Goal: Information Seeking & Learning: Find specific fact

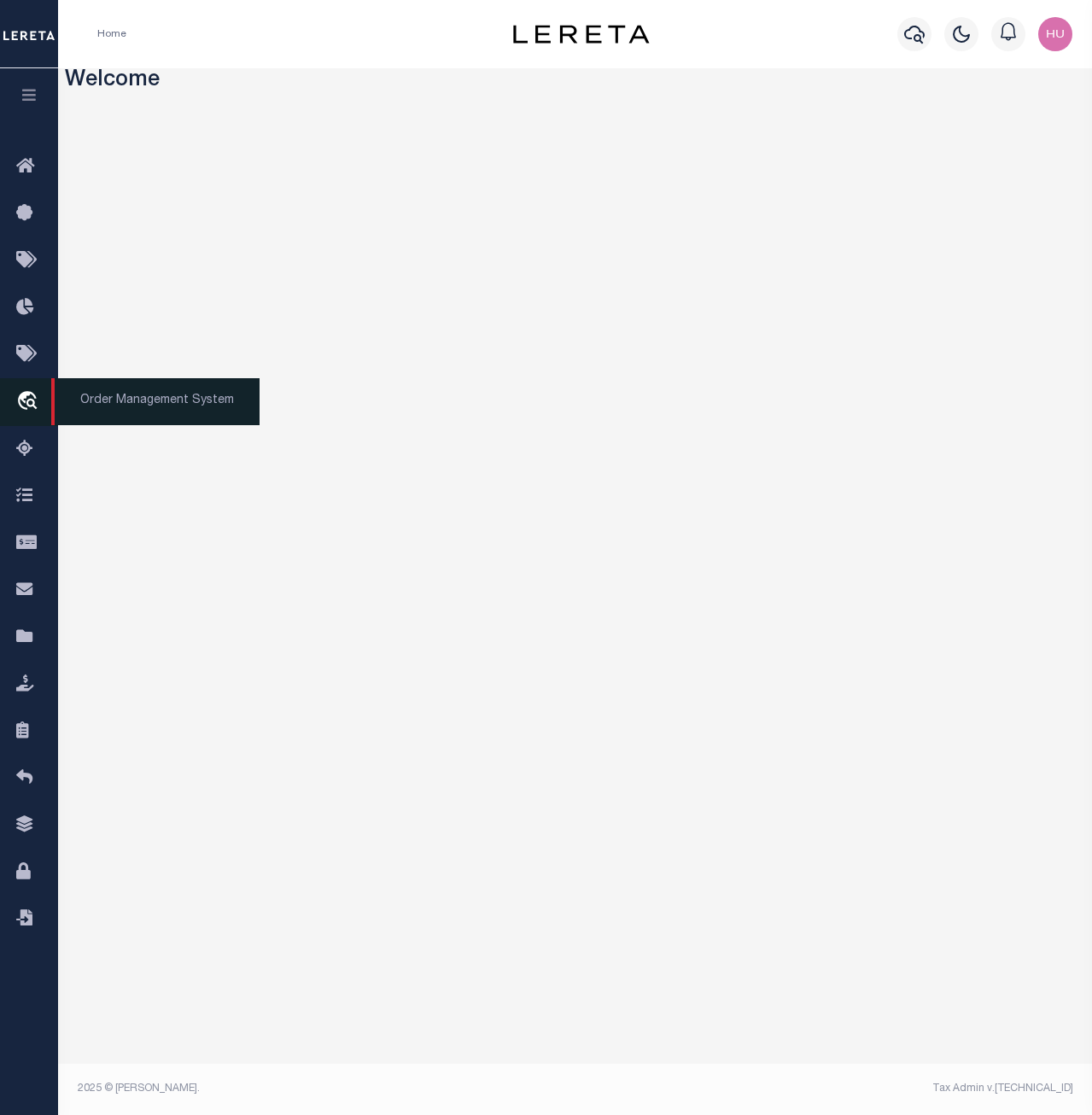
click at [34, 403] on icon "travel_explore" at bounding box center [30, 401] width 28 height 22
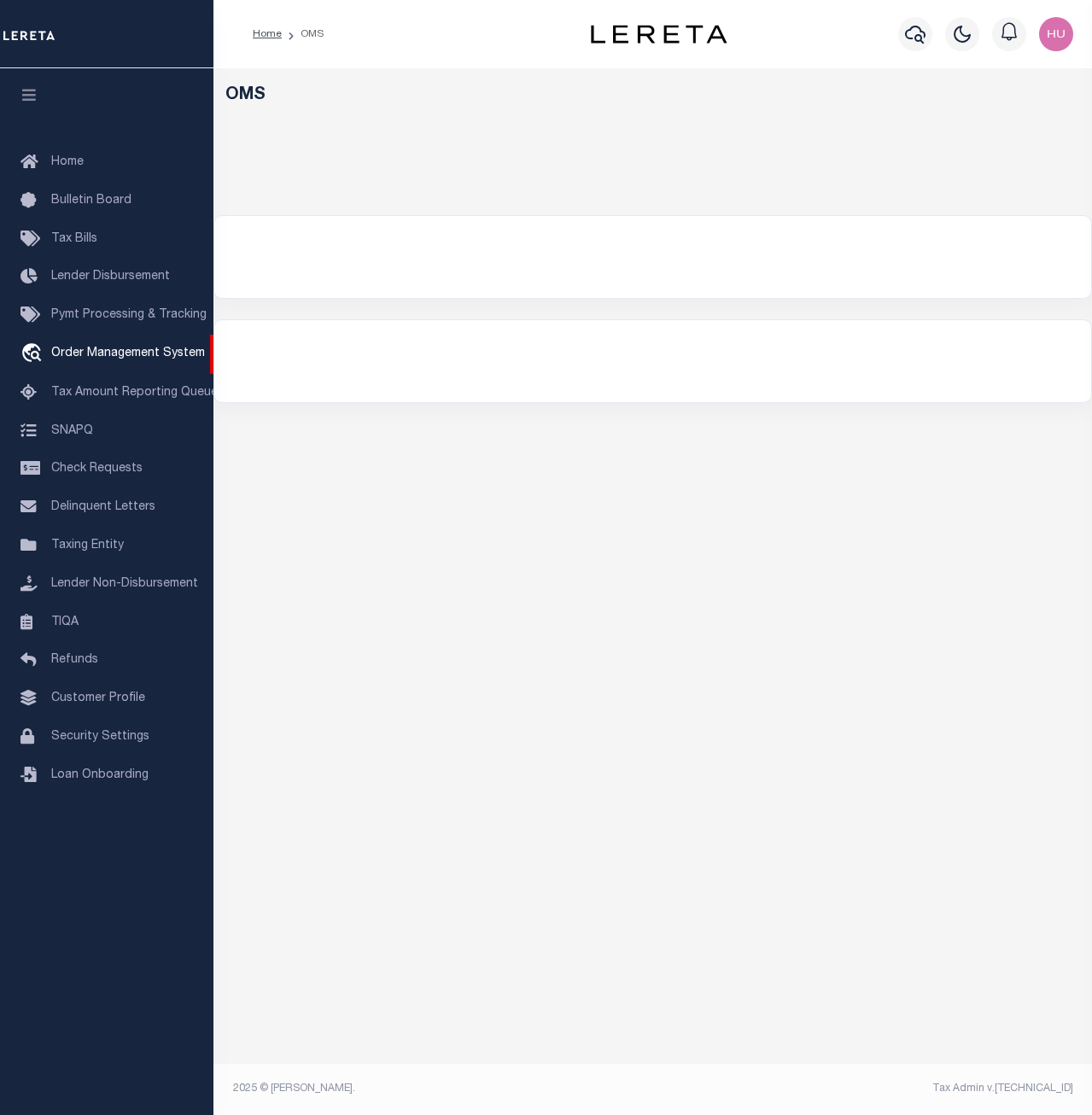
select select "200"
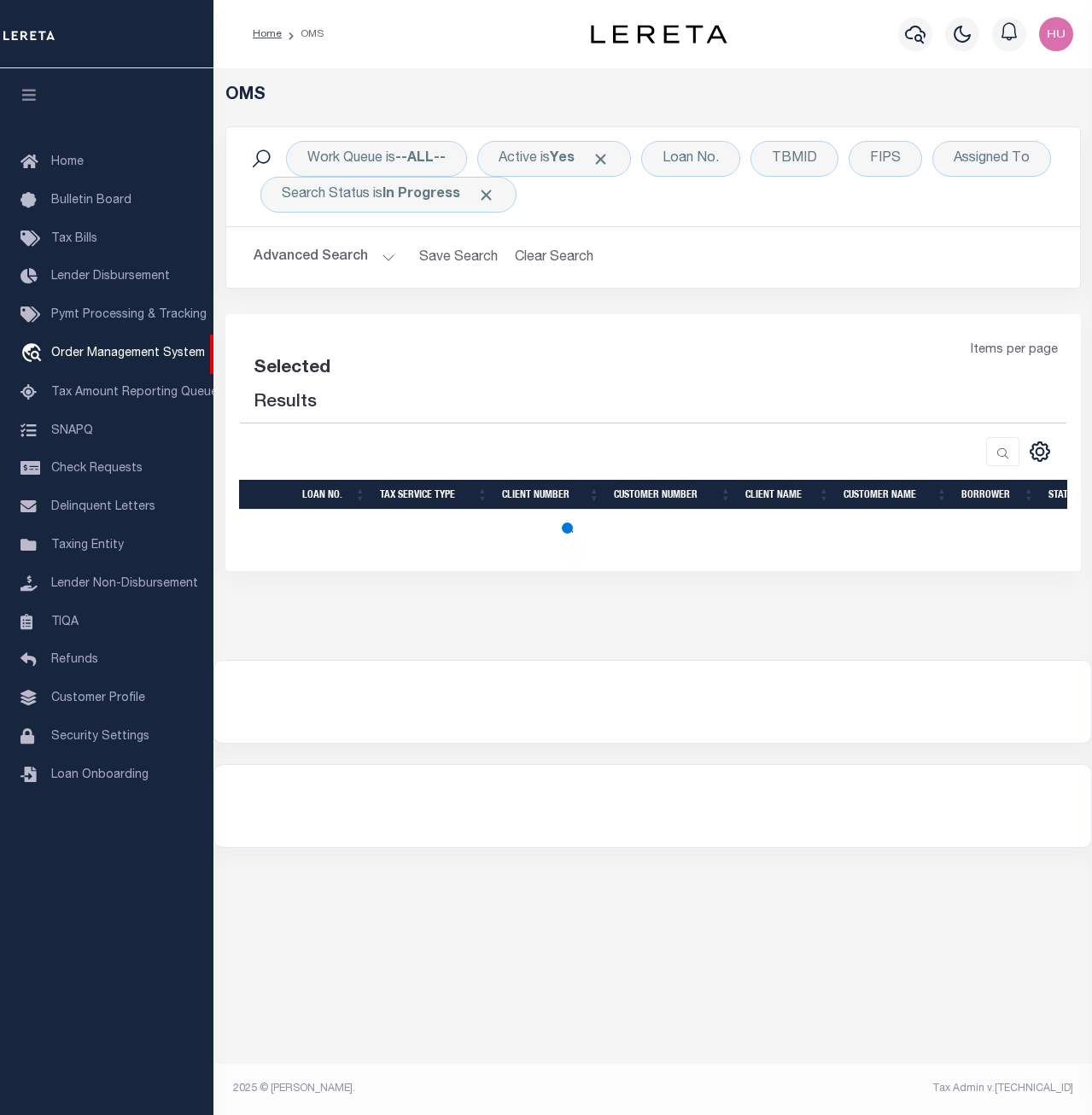
select select "200"
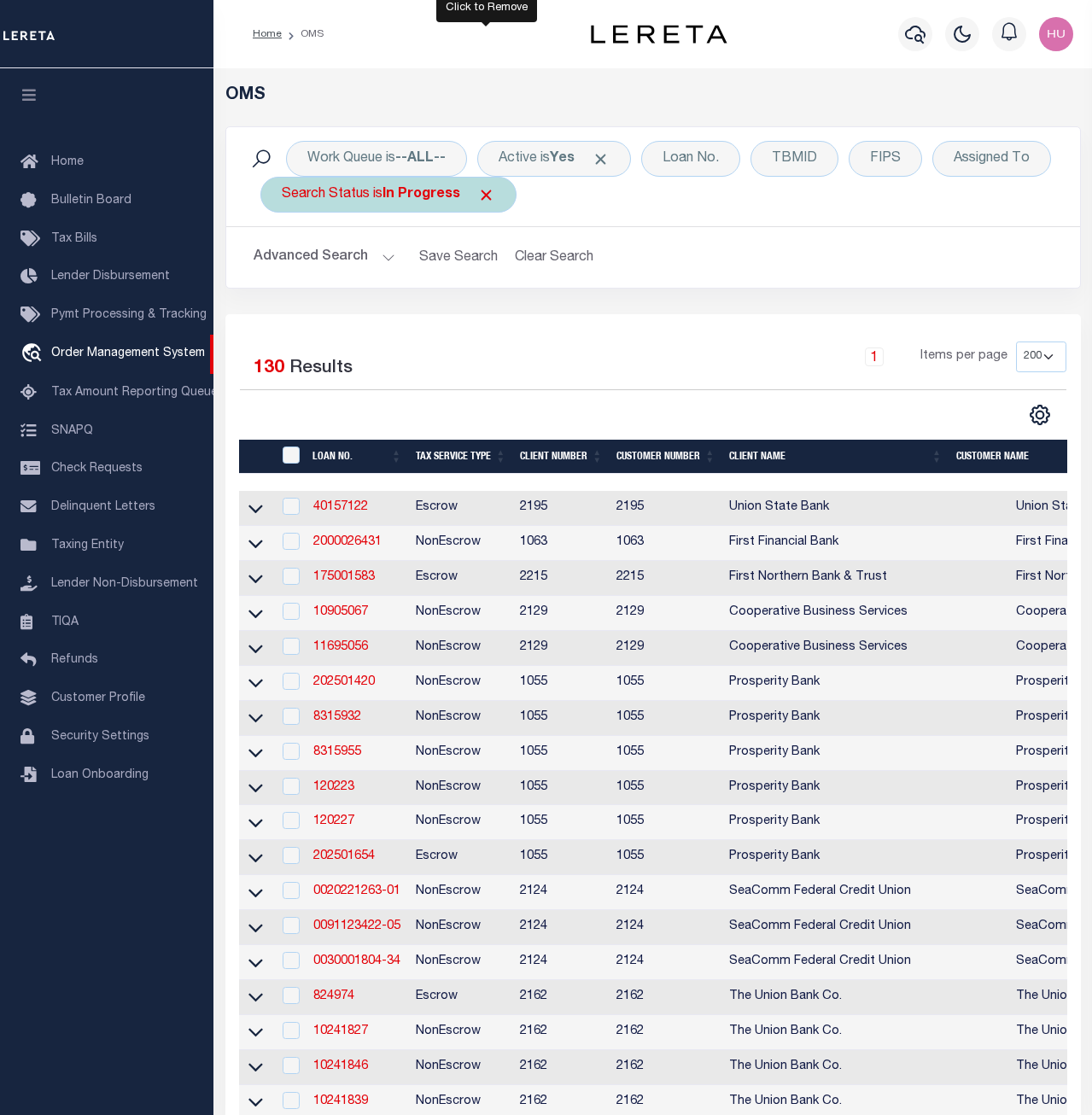
click at [485, 195] on span "Click to Remove" at bounding box center [486, 194] width 18 height 18
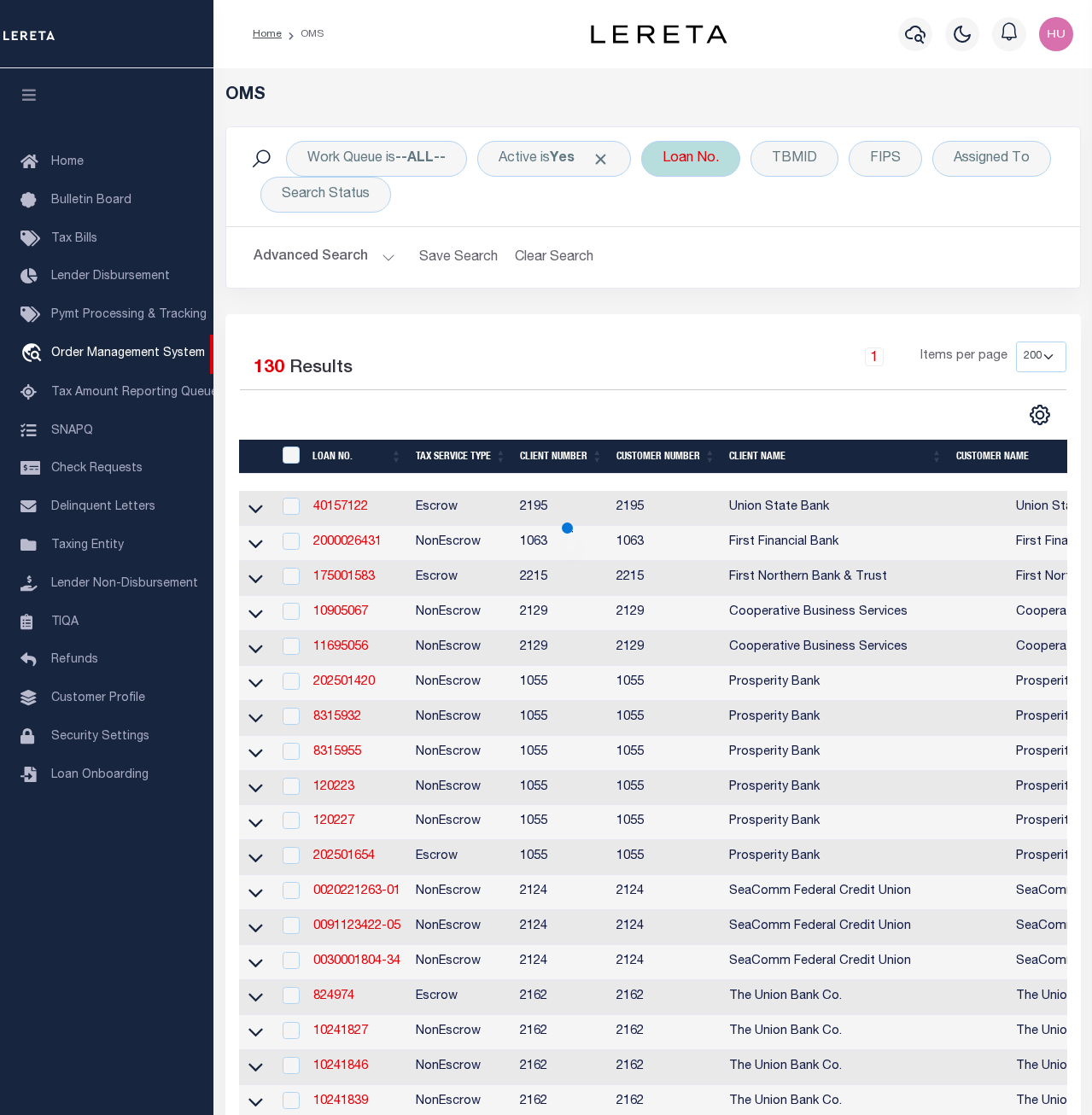
click at [681, 156] on div "Loan No." at bounding box center [691, 159] width 99 height 36
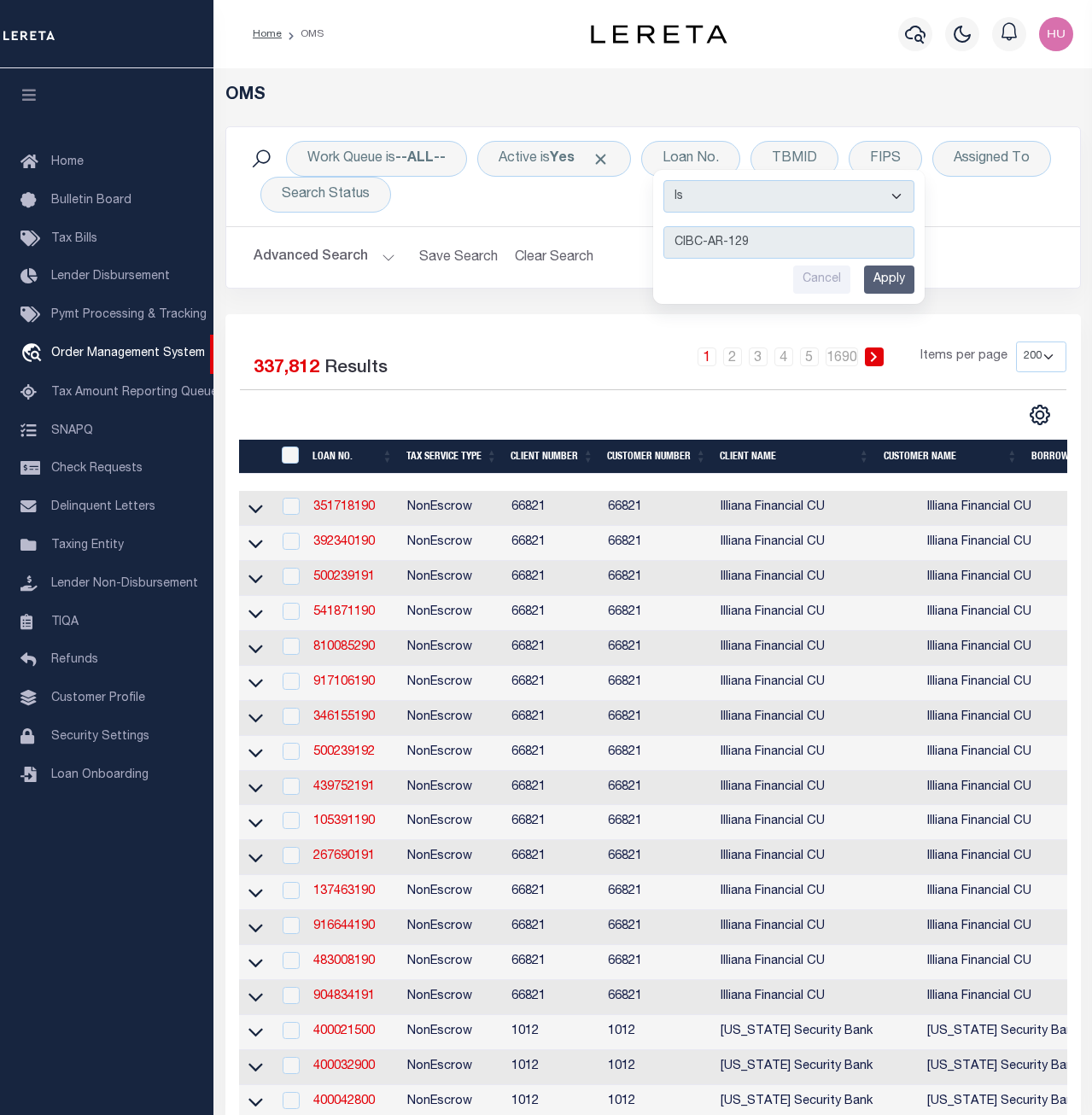
type input "CIBC-AR-129"
click at [904, 281] on input "Apply" at bounding box center [889, 280] width 51 height 29
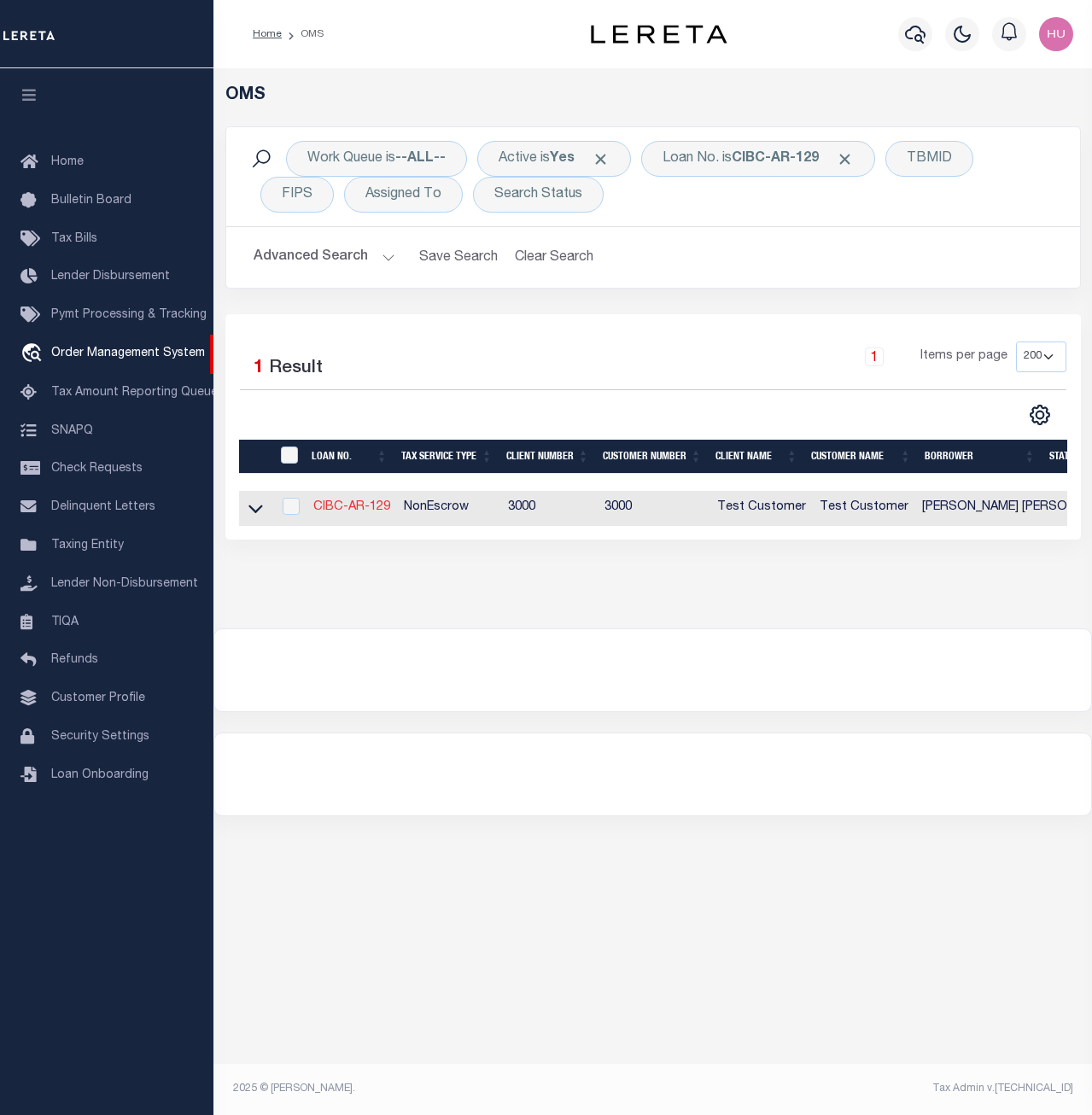
click at [355, 509] on link "CIBC-AR-129" at bounding box center [352, 507] width 77 height 12
type input "CIBC-AR-129"
type input "Omar S Mohammed"
select select
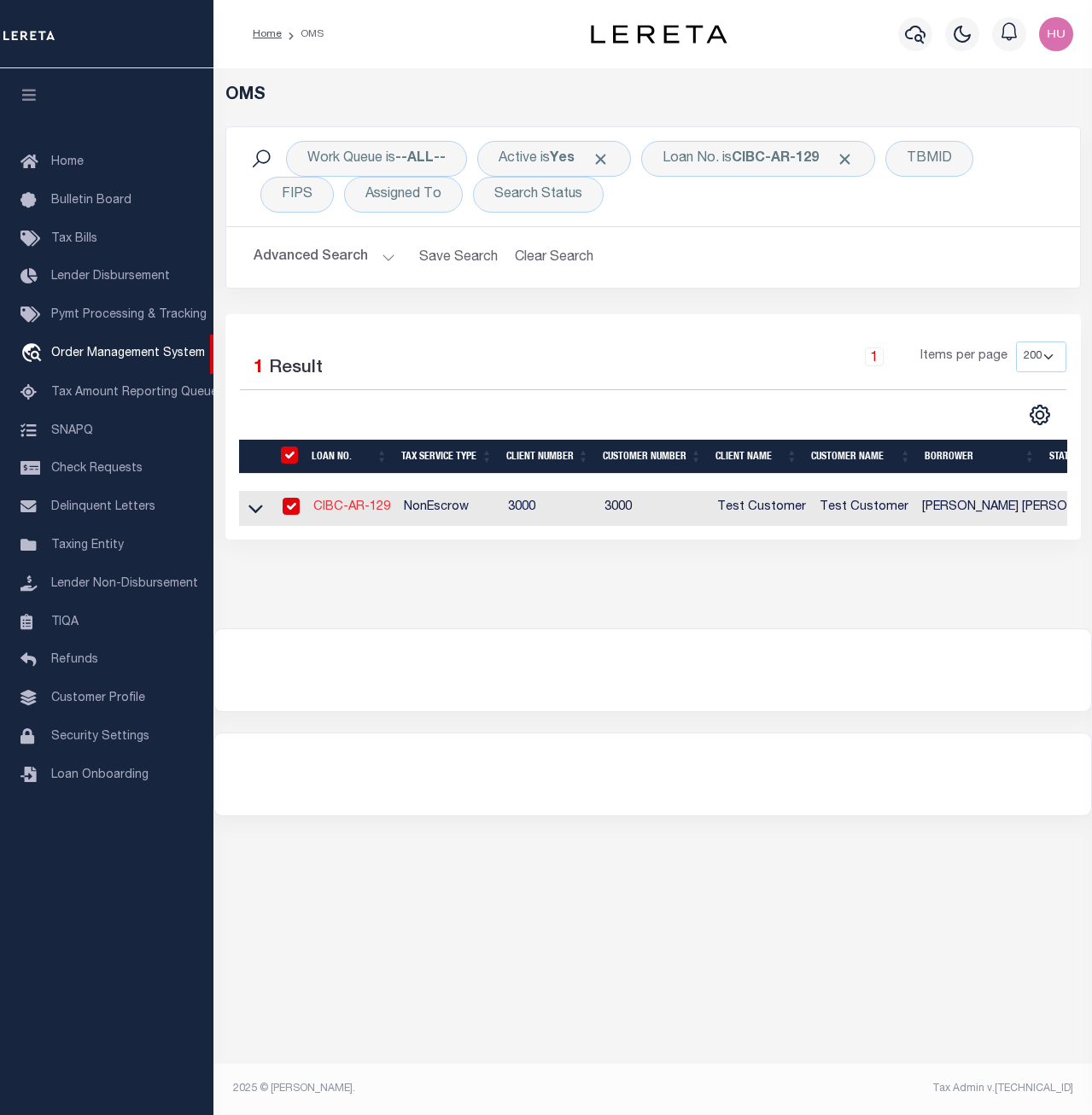
type input "3 CRICKET CLUB DR"
type input "ROSLYN NY 11576-2901"
type input "10/01/2025"
select select "10"
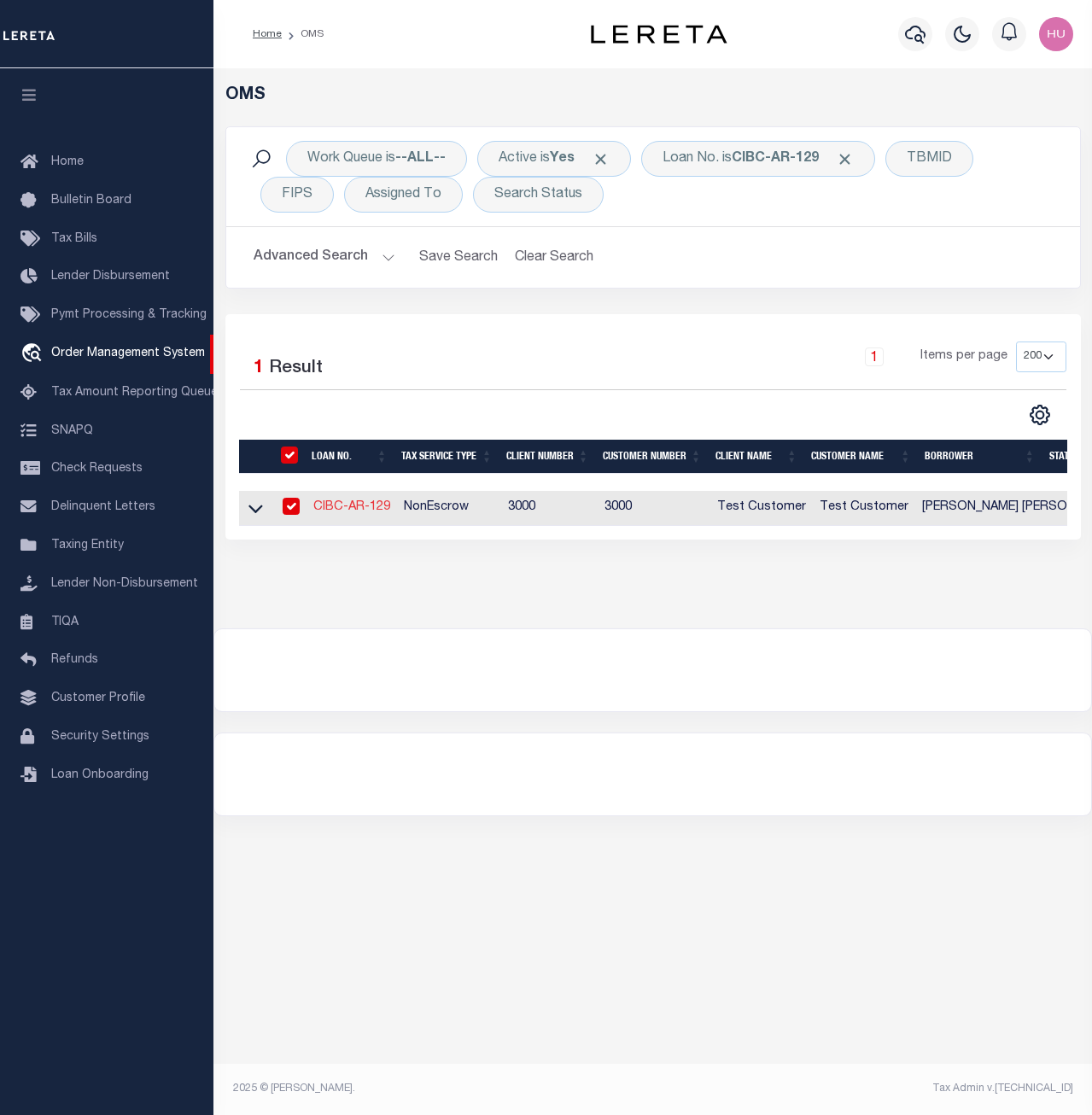
select select "NonEscrow"
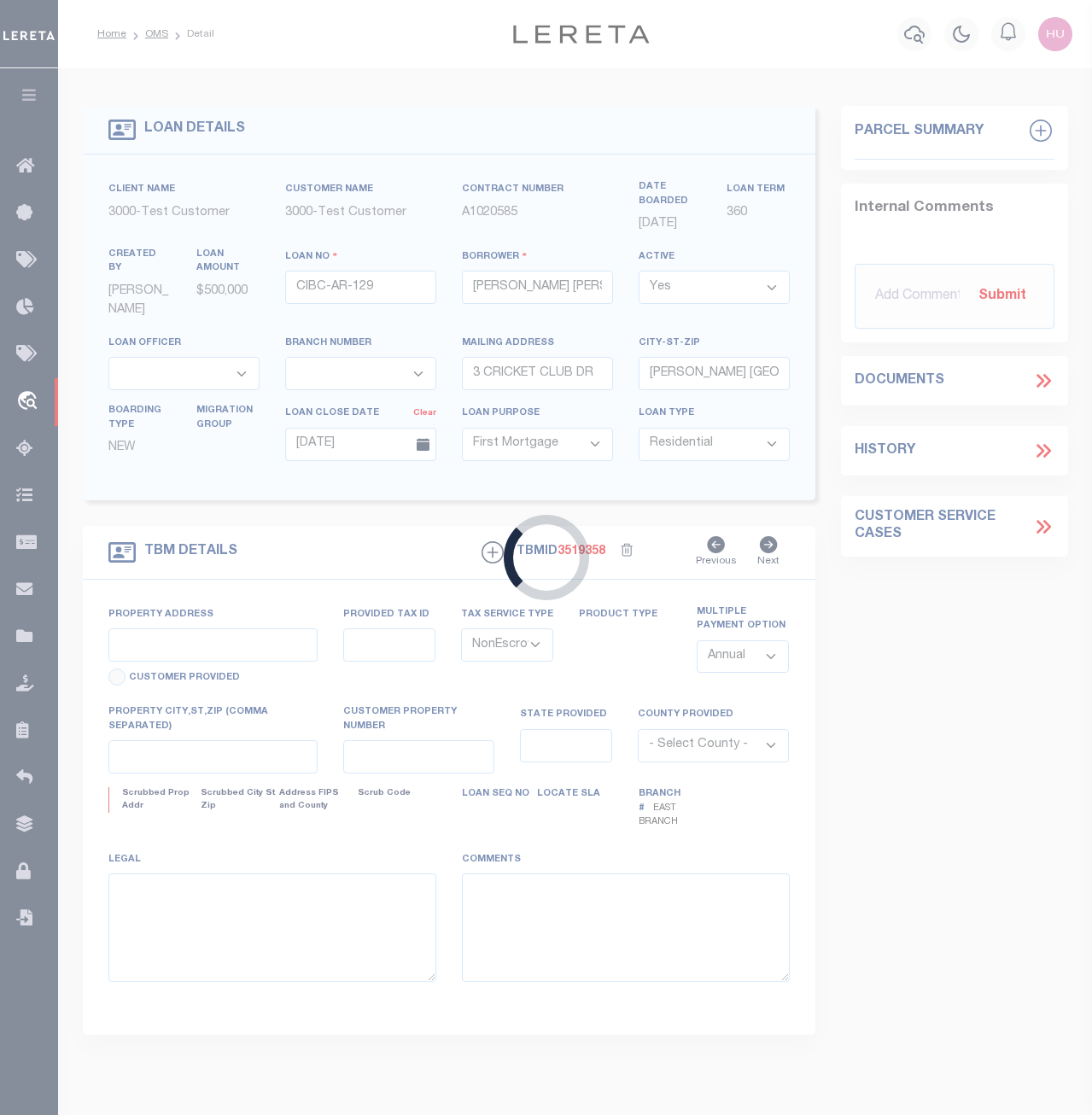
type input "3 CRICKET CLUB DR"
type input "11111"
type input "ROSLYN NY 11576-2901"
type input "NY"
select select
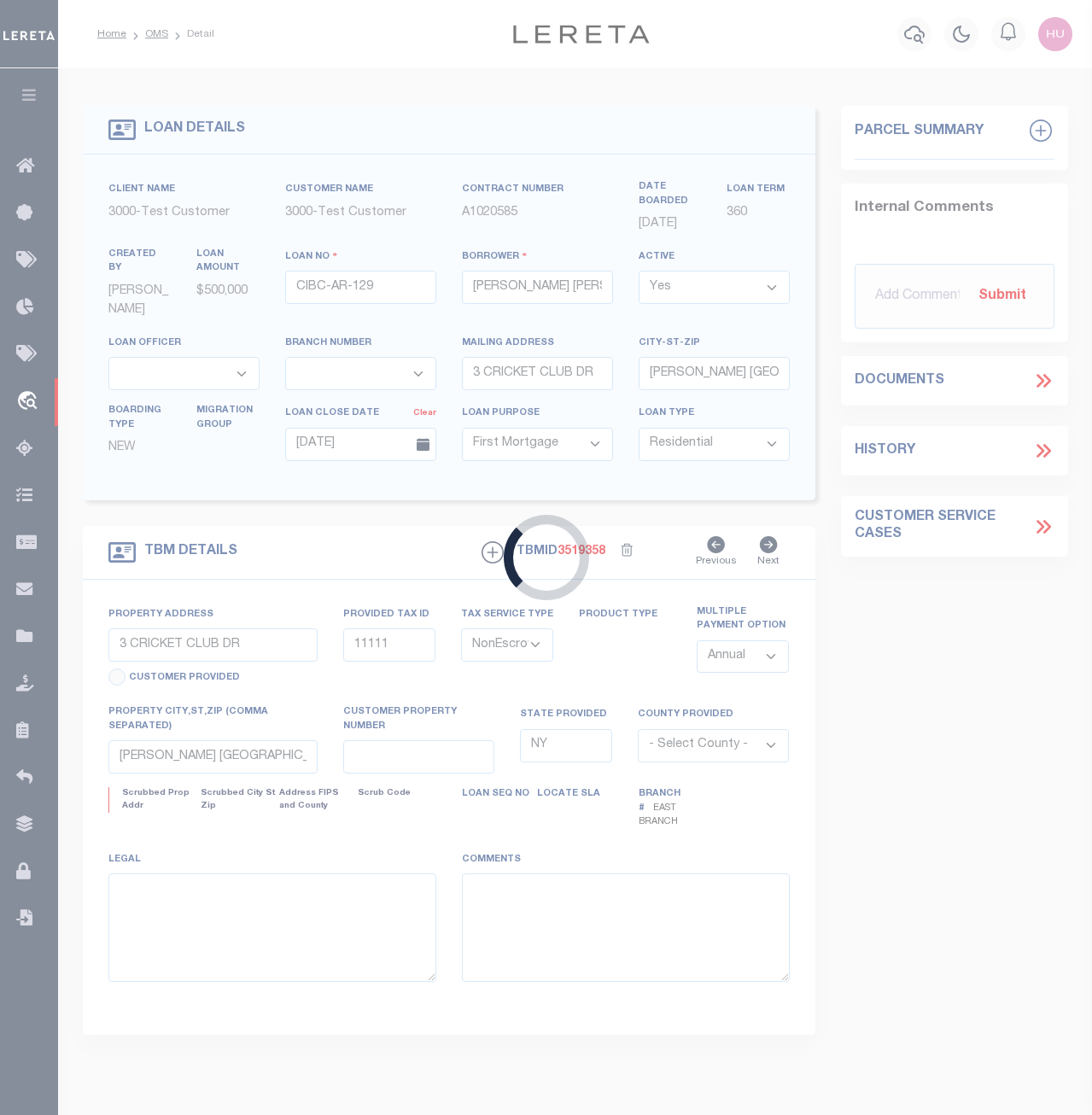
select select "25316"
select select "4"
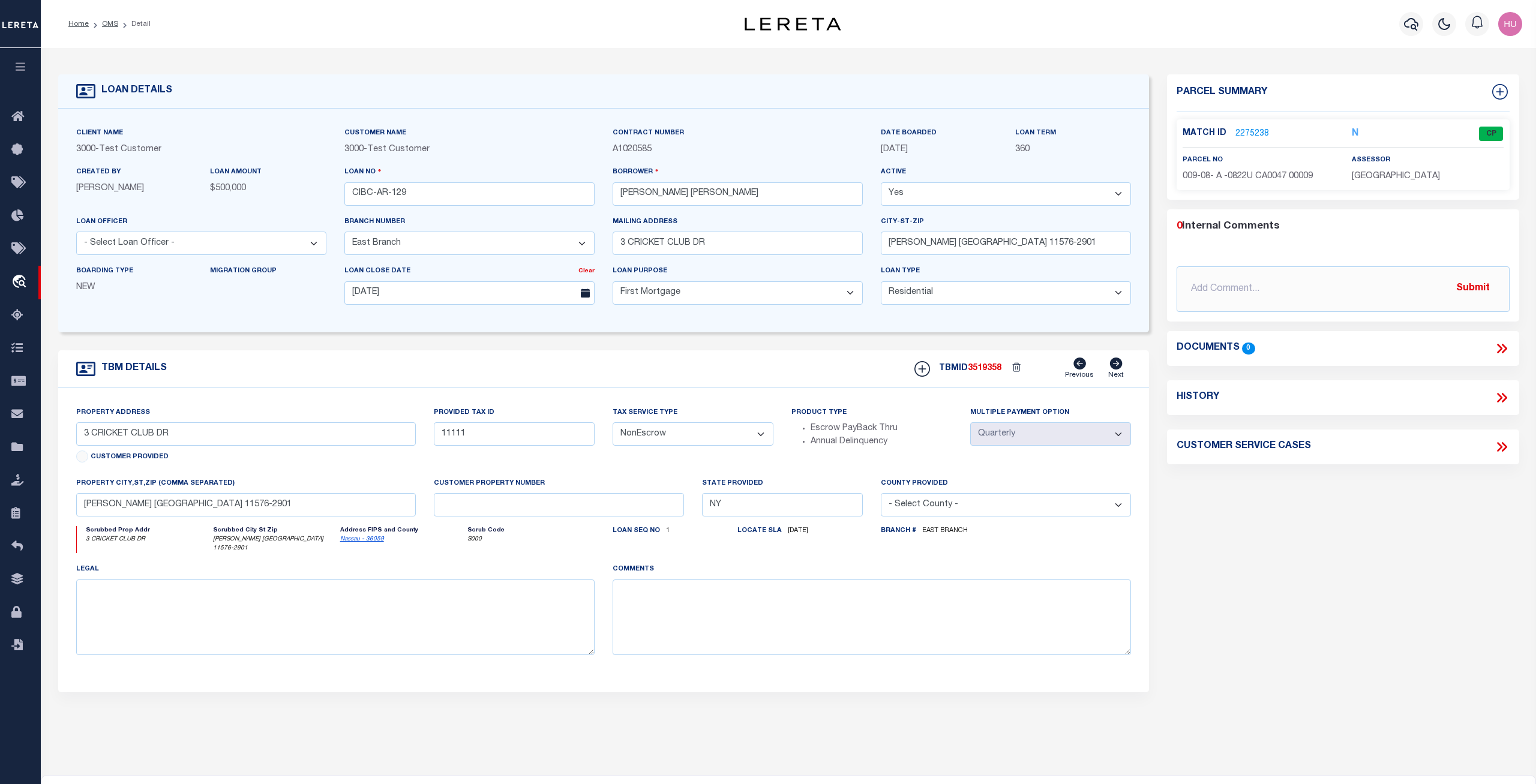
click at [767, 574] on div "Parcel Summary Match ID 2275238 N parcel no assessor 0 @King Amy" at bounding box center [1343, 406] width 370 height 665
click at [767, 132] on link "2275238" at bounding box center [1252, 134] width 33 height 13
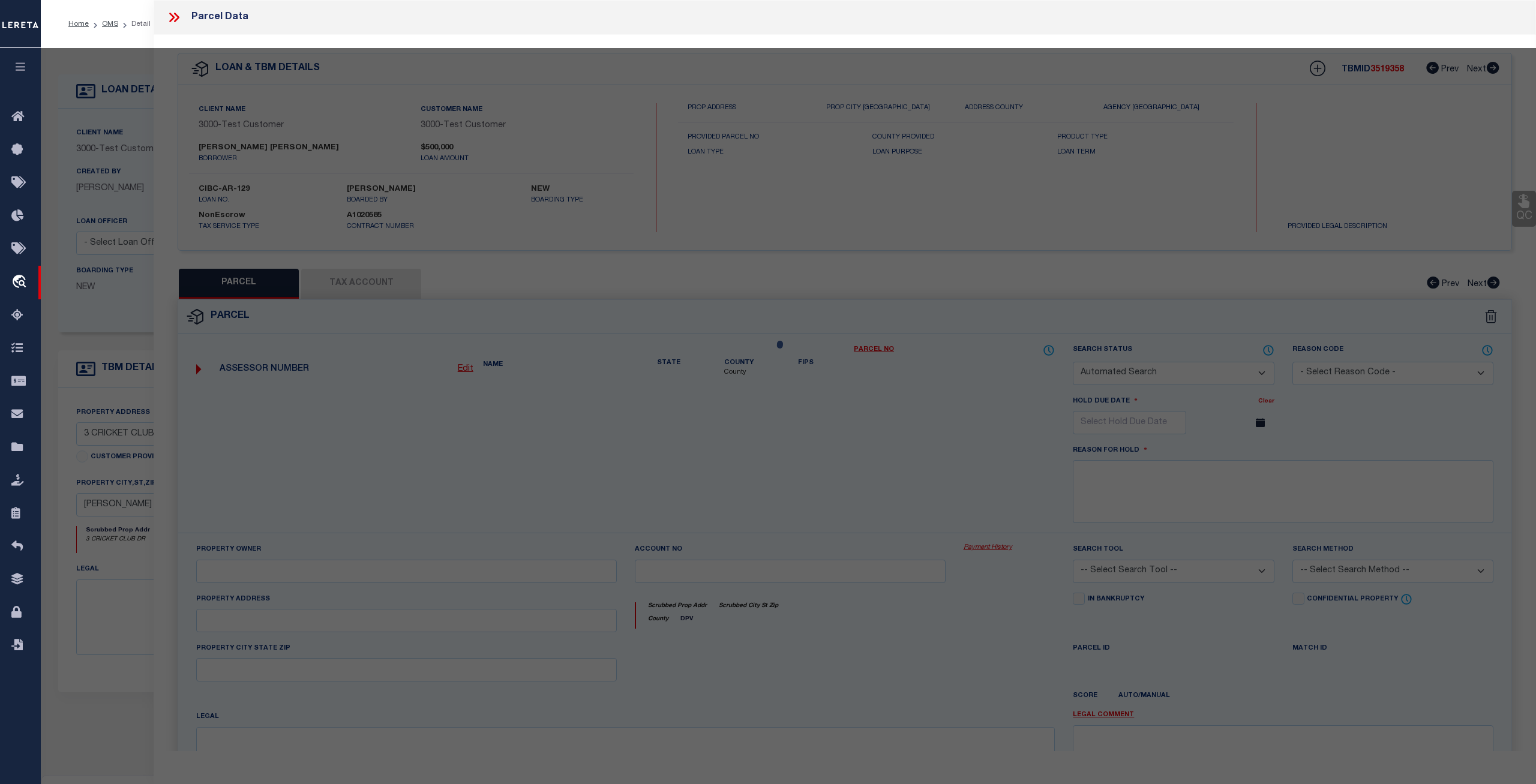
checkbox input "false"
select select "CP"
type input "MUSCO,PHILIP P & MILDRED"
select select "ATL"
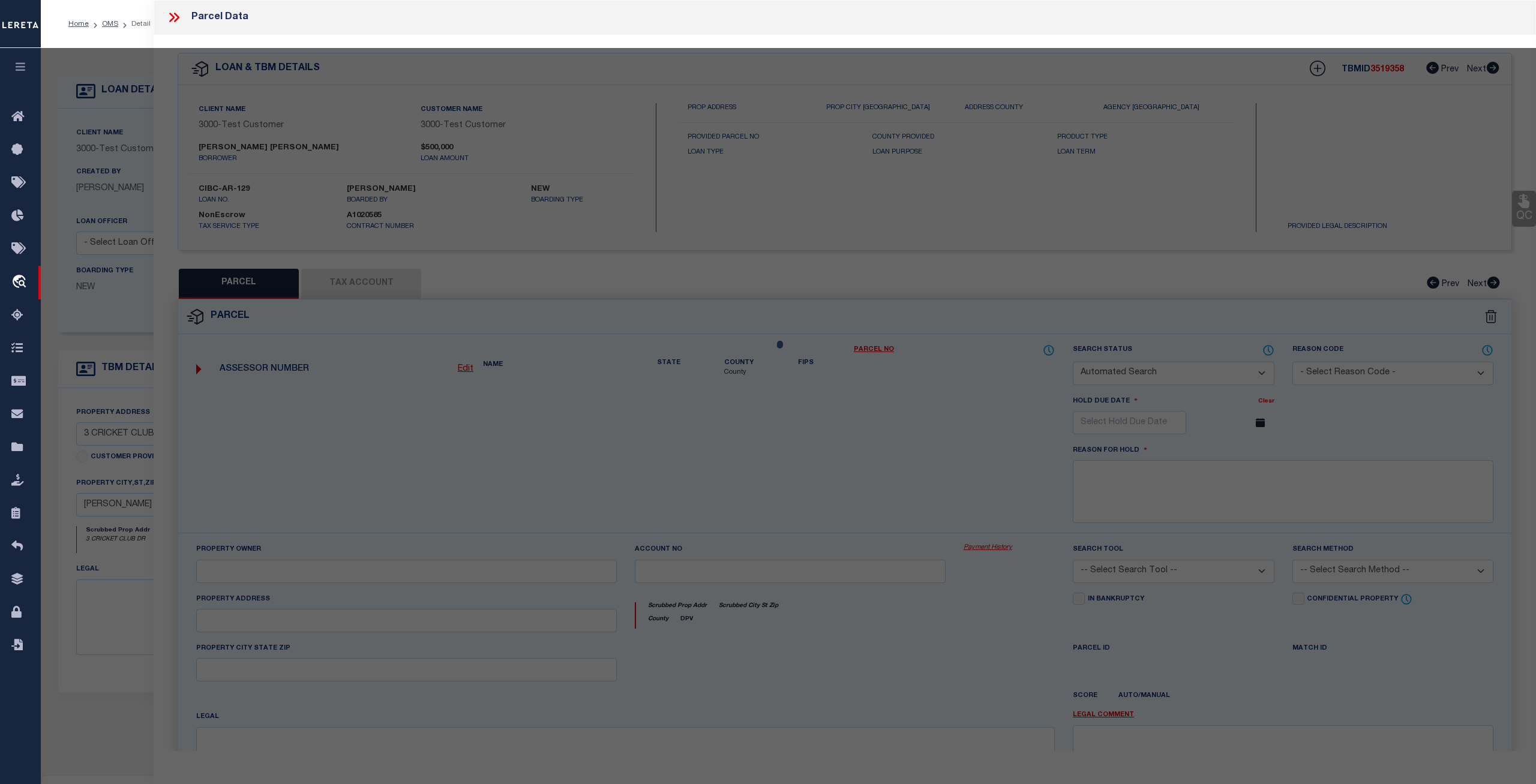
select select "ADD"
type input "3 CRICKET CLUB DR"
checkbox input "false"
type input "ROSLYN, NY 11576"
type textarea "LOT 822 CA 47 UNIT 9 TOWN #2 SCH DIST 009"
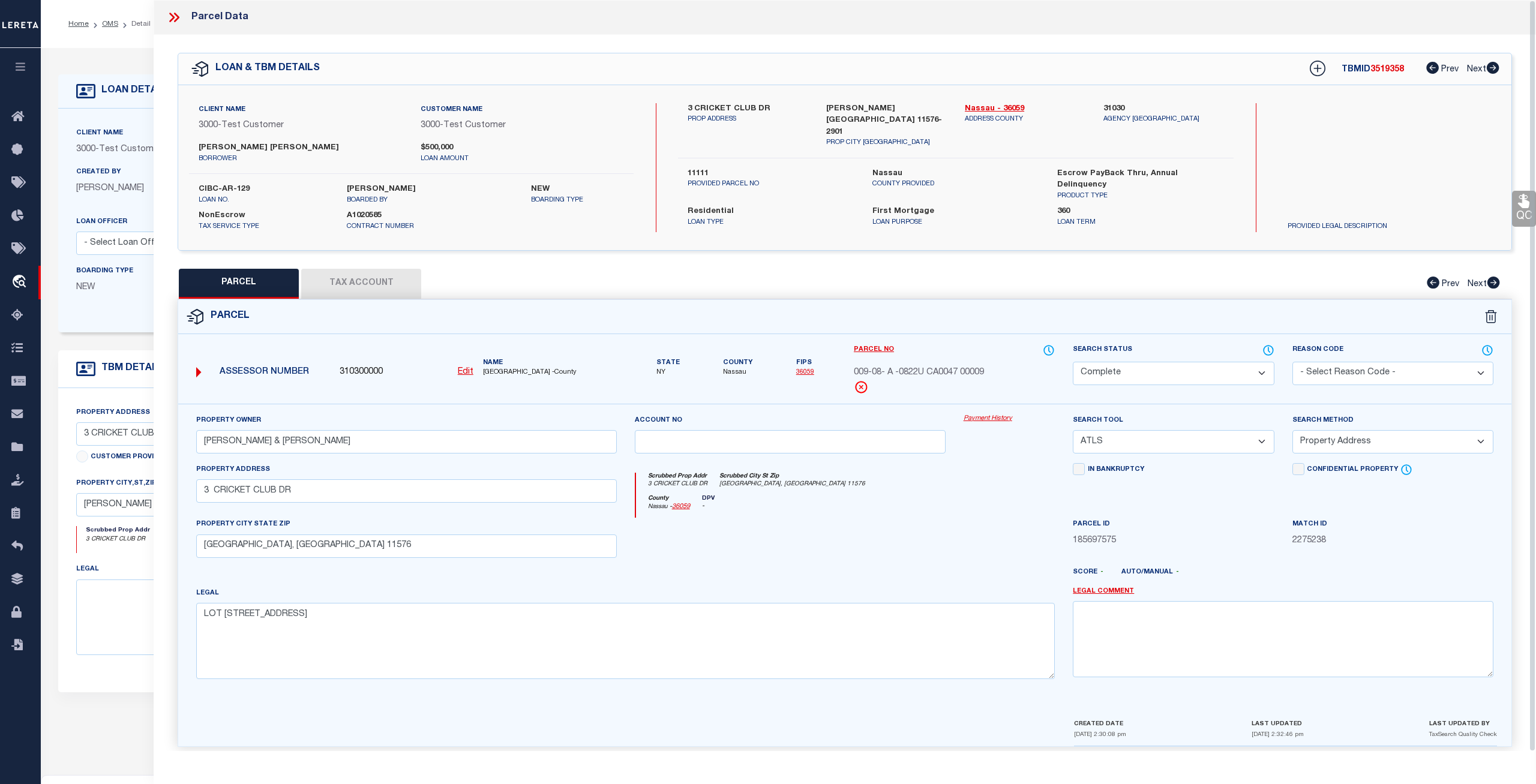
click at [366, 283] on button "Tax Account" at bounding box center [361, 283] width 120 height 30
select select "100"
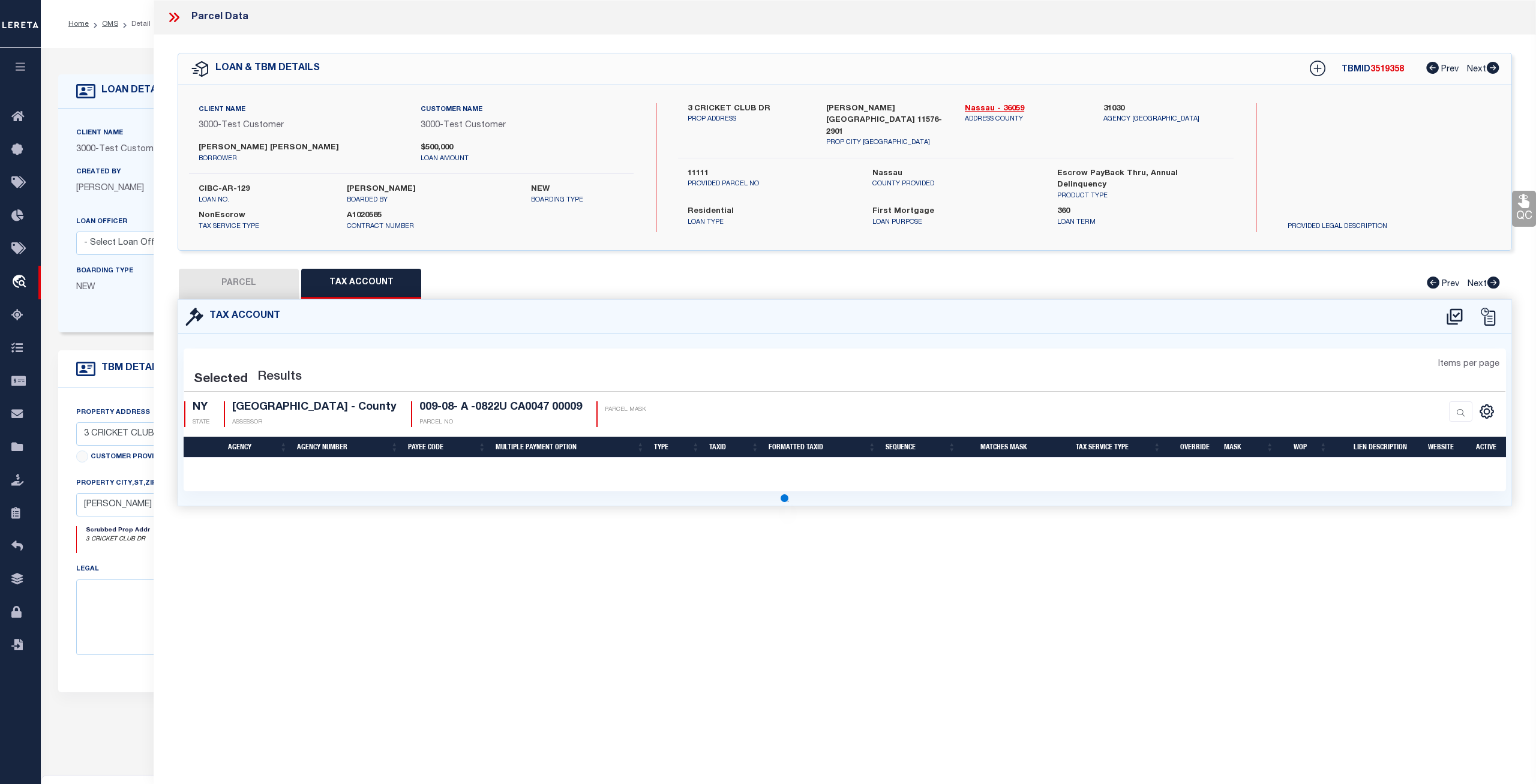
select select "100"
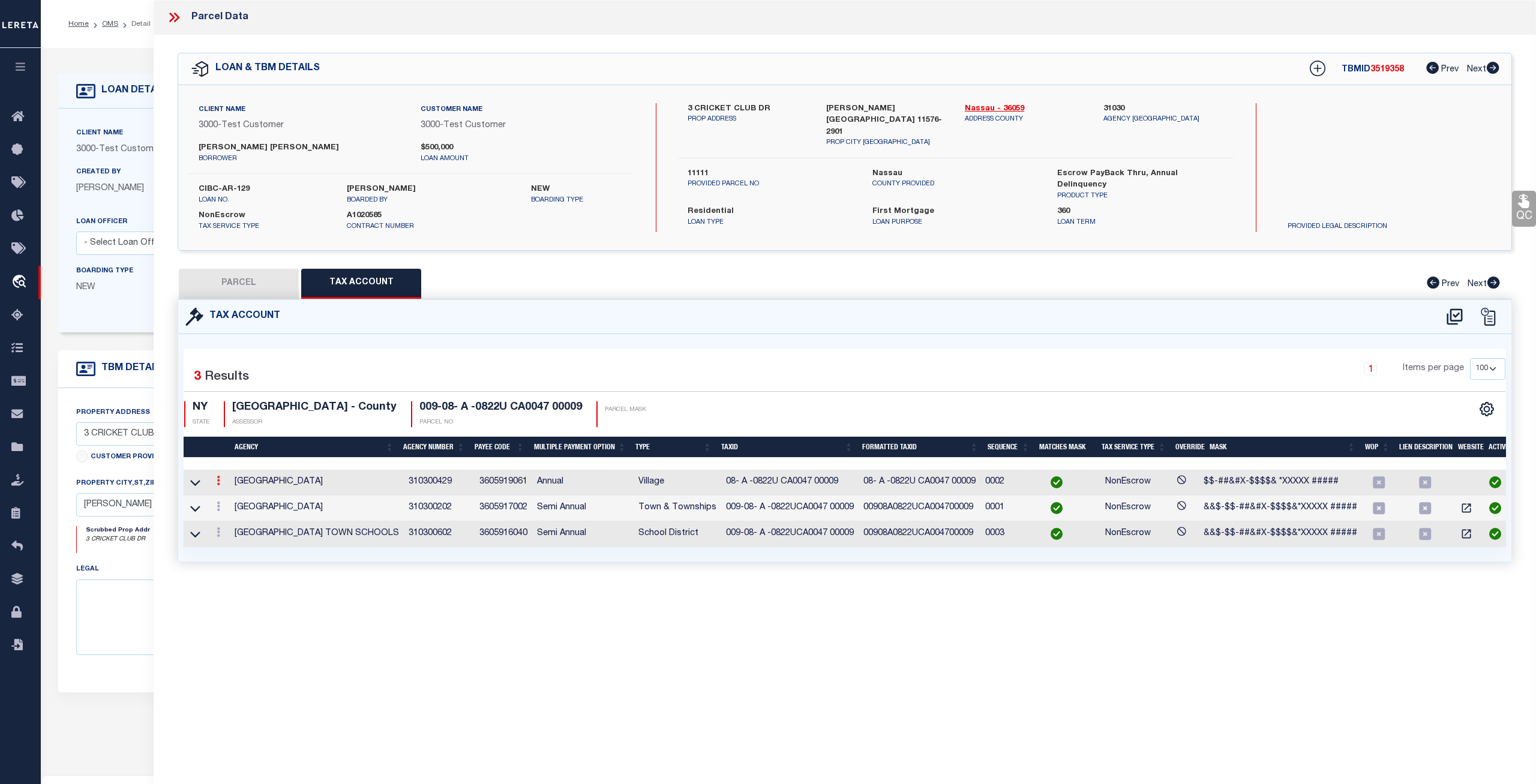
click at [218, 483] on icon at bounding box center [218, 480] width 3 height 9
click at [559, 339] on div "Selected 3 Results 1 Items per page 10 25 50 100 NY STATE" at bounding box center [845, 448] width 1333 height 228
drag, startPoint x: 447, startPoint y: 482, endPoint x: 398, endPoint y: 485, distance: 49.1
click at [398, 485] on tr "NORTH HILLS VILLAGE 310300429 3605919061 Annual Village 08- A -0822U CA0047 000…" at bounding box center [847, 482] width 1326 height 26
copy tr "310300429"
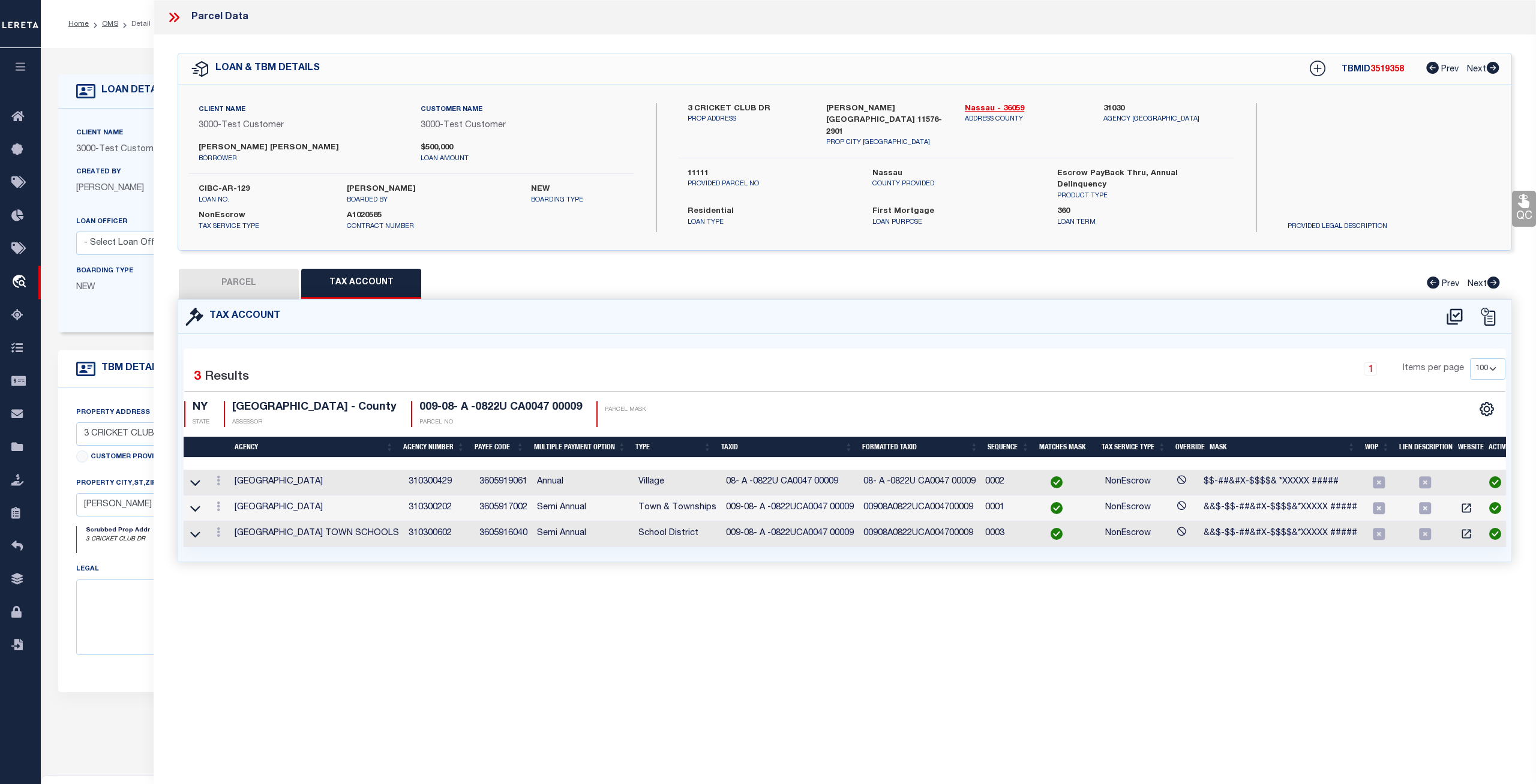
click at [176, 19] on icon at bounding box center [177, 17] width 5 height 9
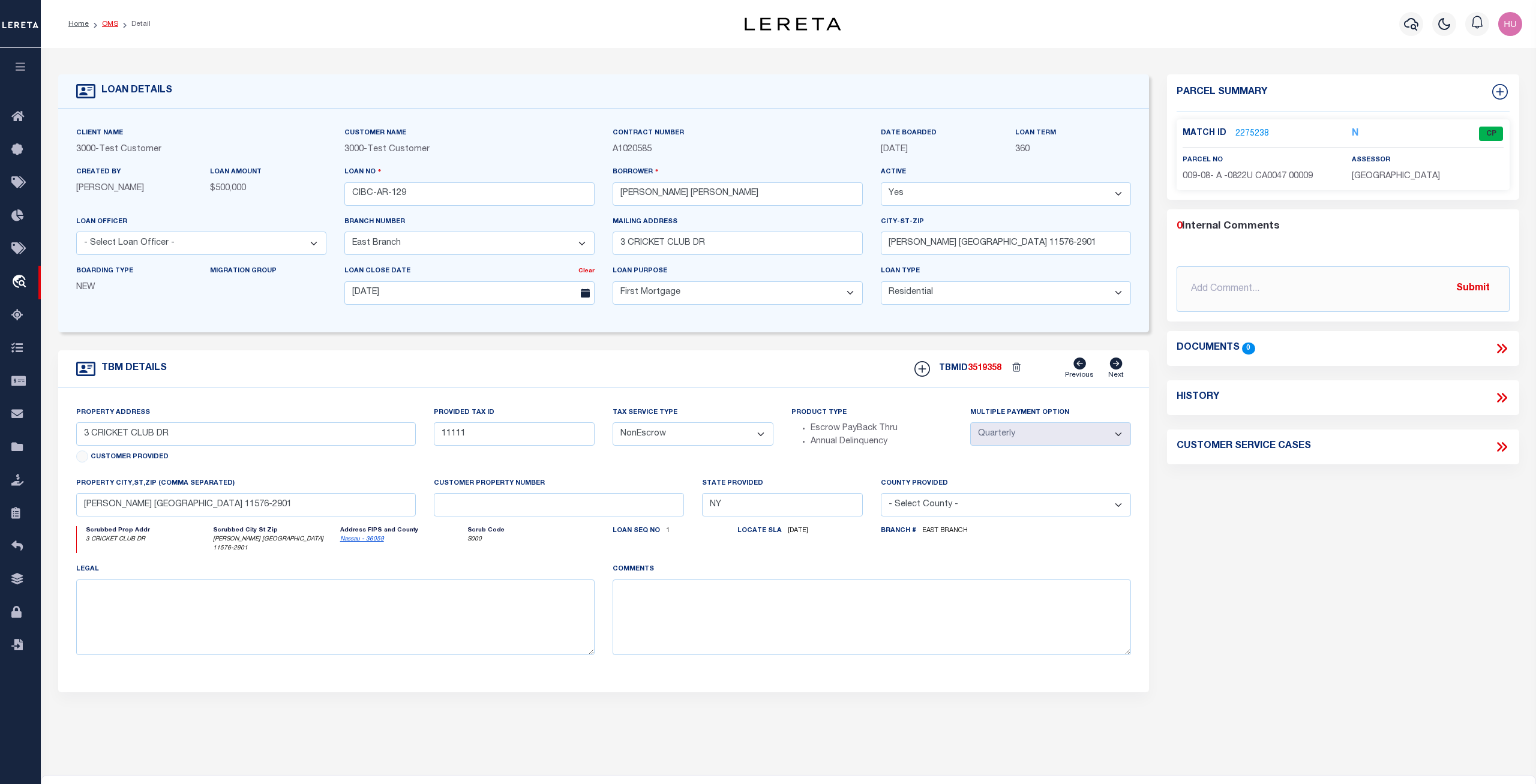
click at [105, 24] on link "OMS" at bounding box center [110, 23] width 16 height 7
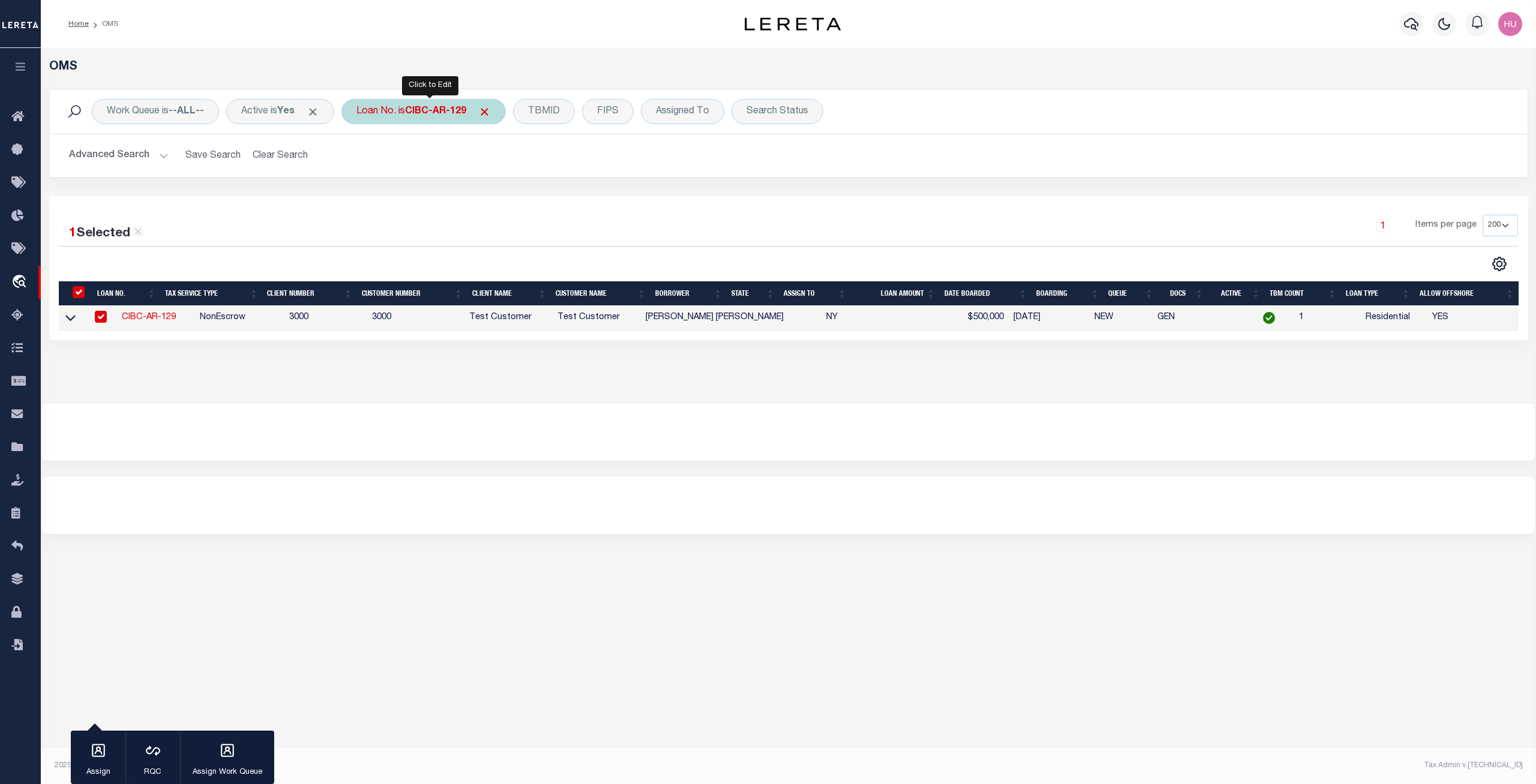
click at [391, 112] on div "Loan No. is CIBC-AR-129" at bounding box center [423, 112] width 164 height 25
type input "CIBC-AR-66"
click at [510, 197] on input "Apply" at bounding box center [516, 197] width 36 height 20
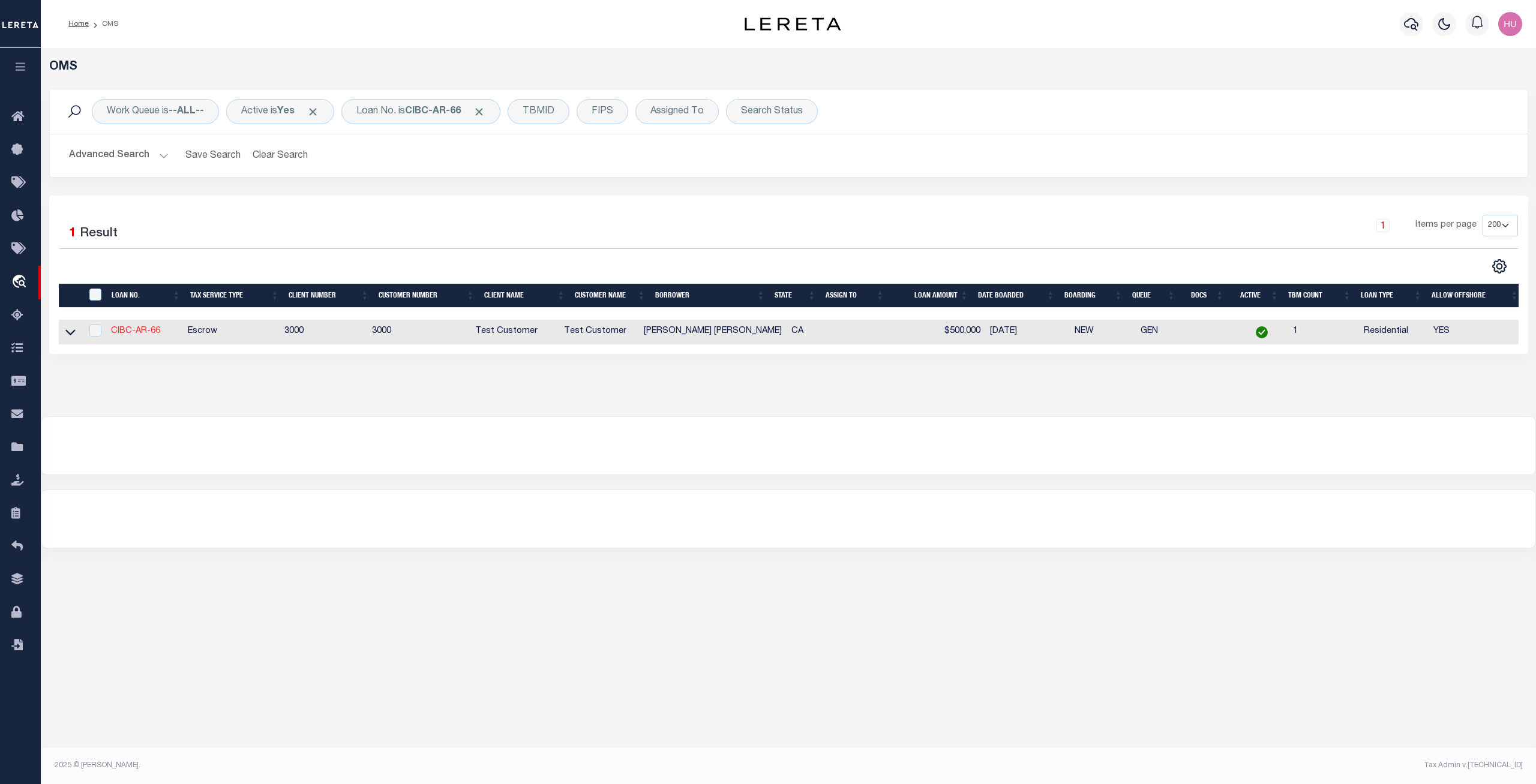
click at [147, 333] on link "CIBC-AR-66" at bounding box center [135, 331] width 49 height 9
checkbox input "true"
type input "CIBC-AR-66"
select select
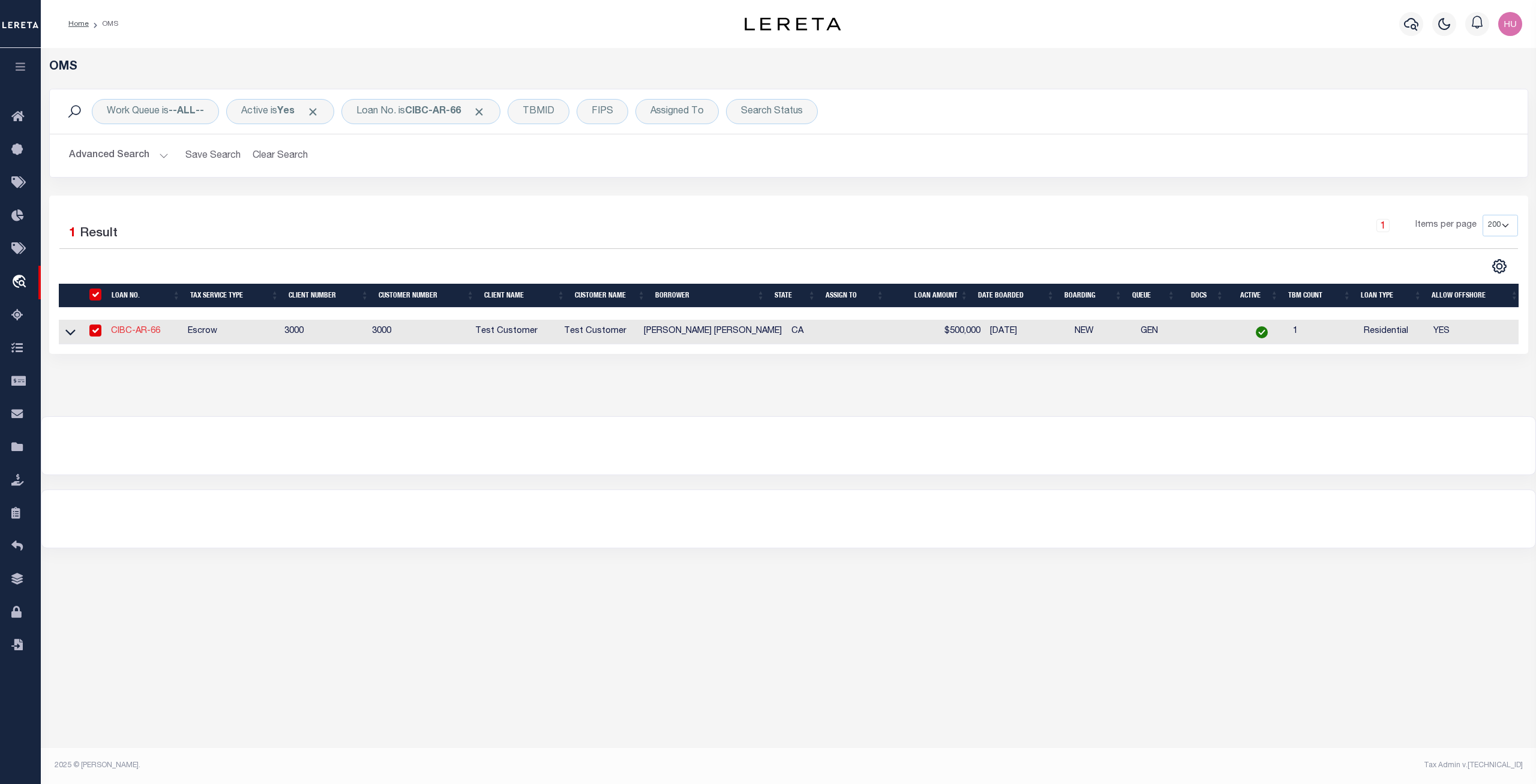
type input "25224 BIRCH GROVE LN"
type input "LAKE FOREST CA 92630-6415"
type input "06/02/2025"
select select "Escrow"
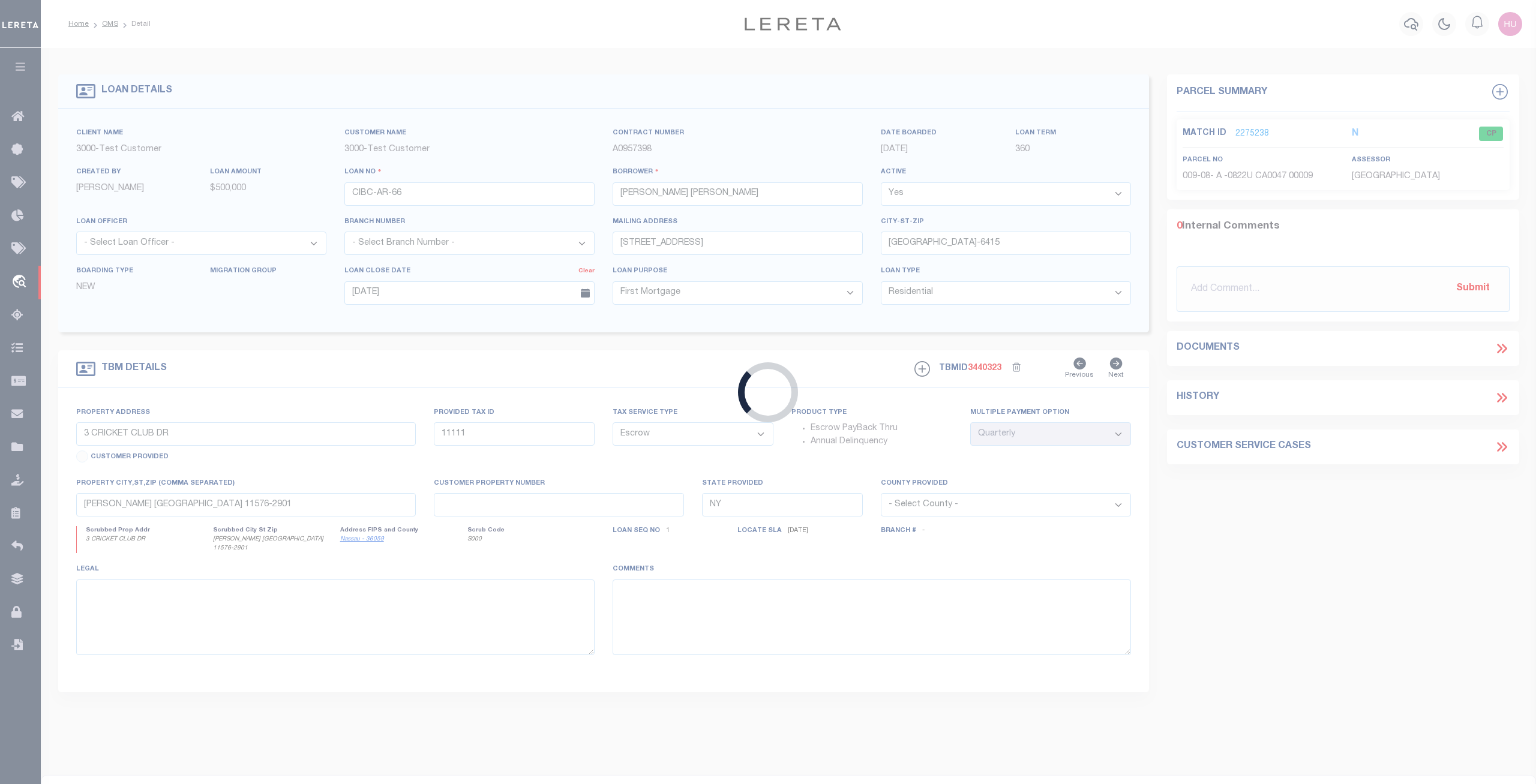
type input "25224 BIRCH GROVE LN"
type input "1111"
select select
type input "LAKE FOREST CA 92630-6415"
type input "11145"
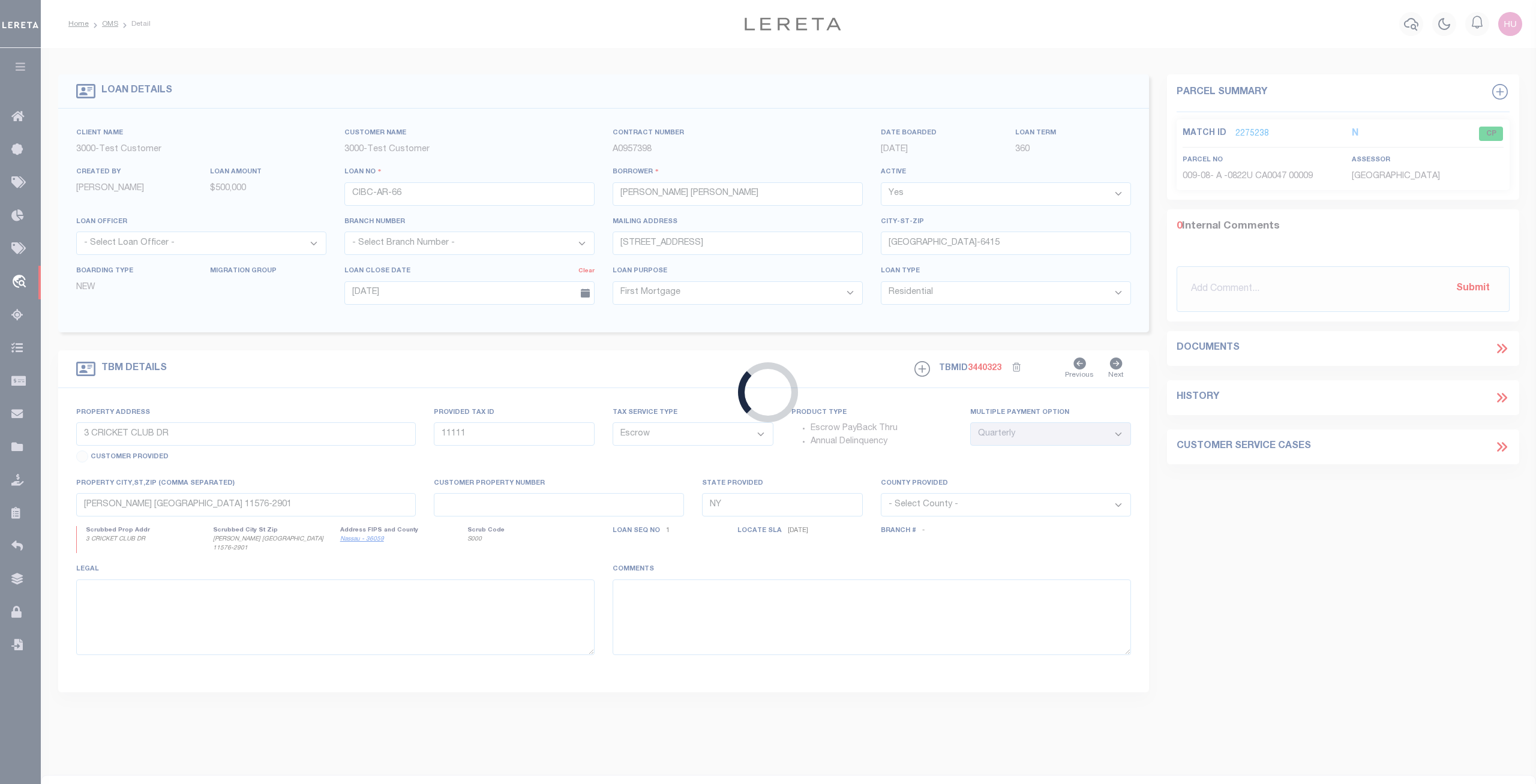
type input "CA"
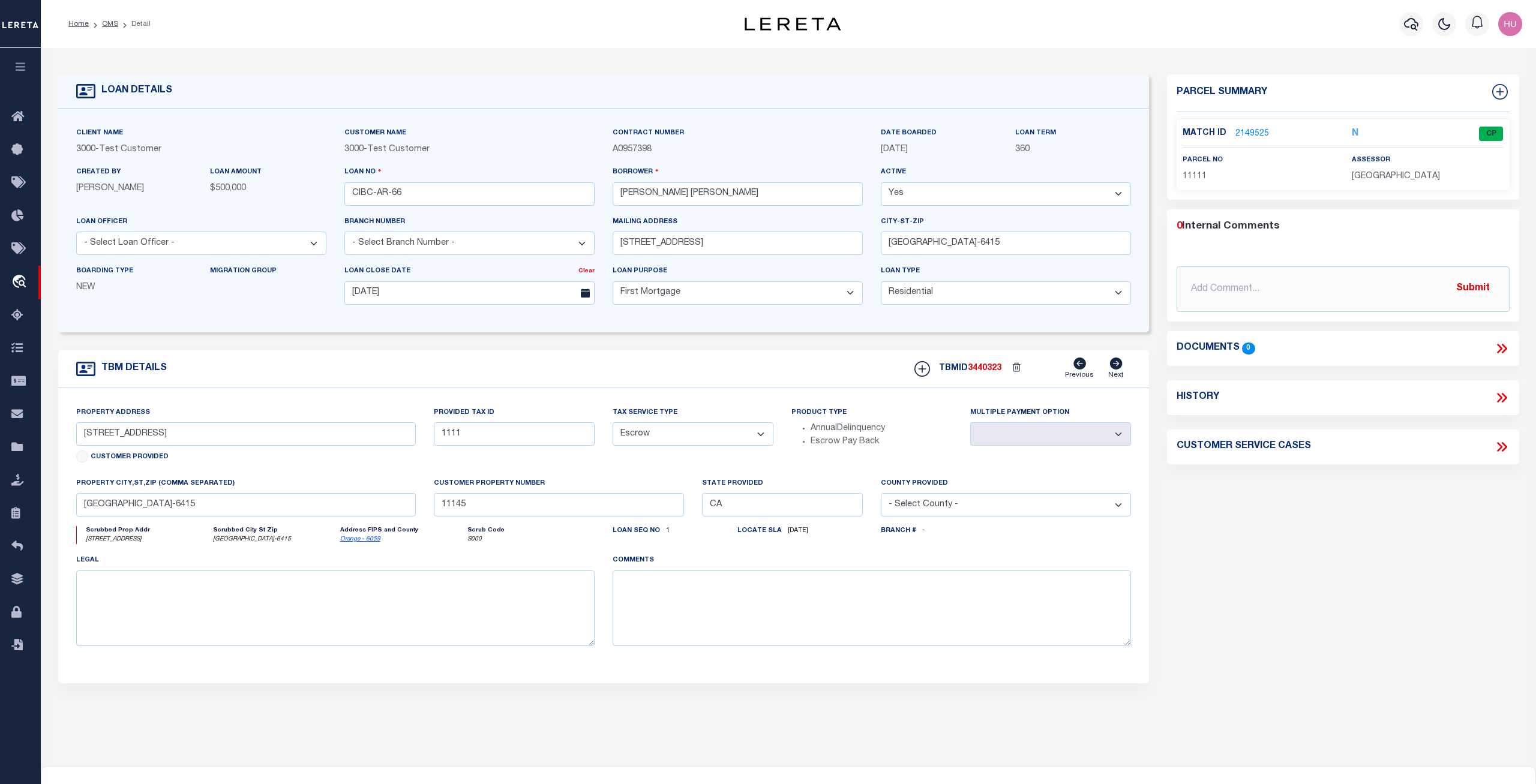
click at [767, 127] on p "2149525" at bounding box center [1252, 134] width 33 height 13
click at [767, 132] on link "2149525" at bounding box center [1252, 134] width 33 height 13
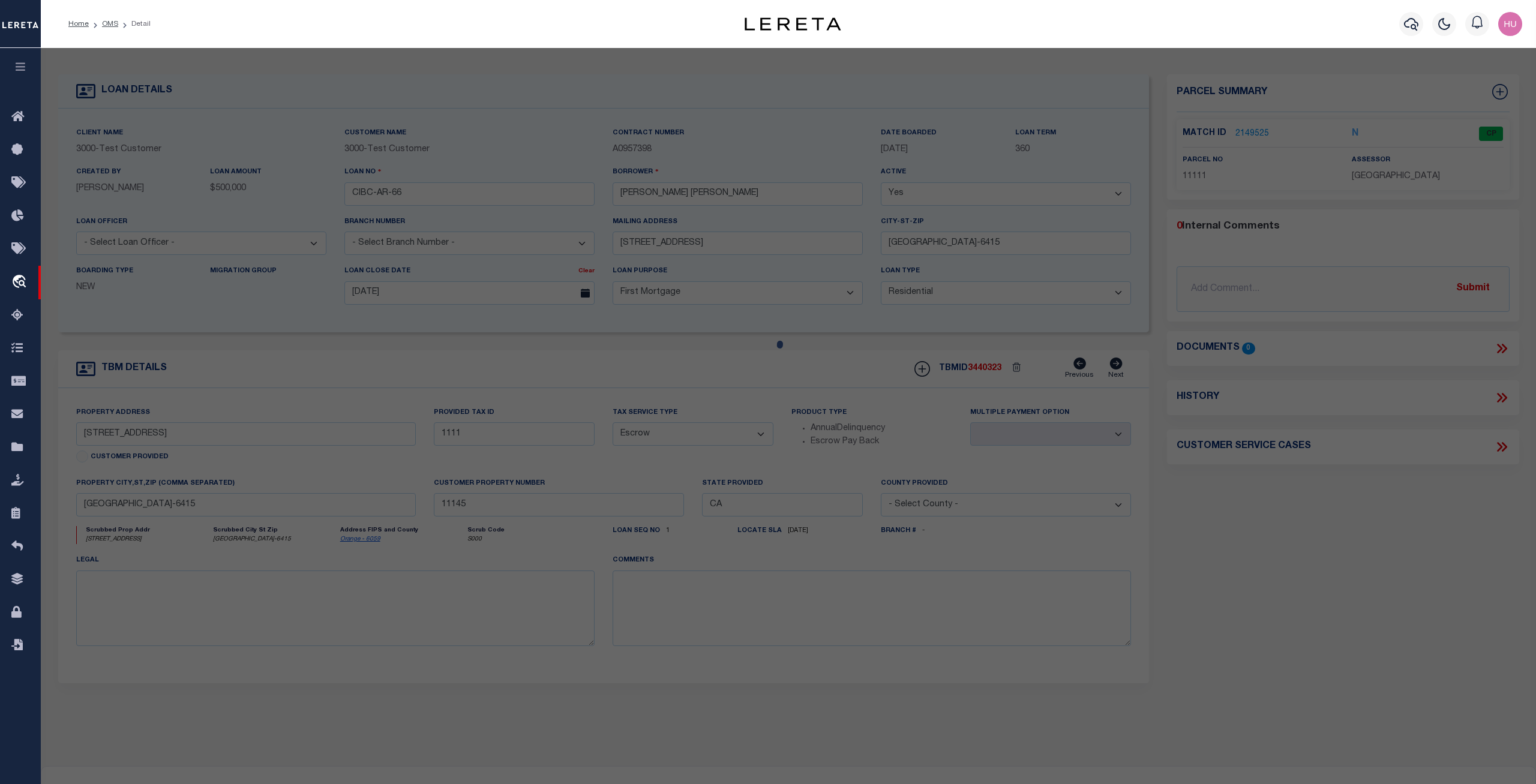
select select "AS"
select select
checkbox input "false"
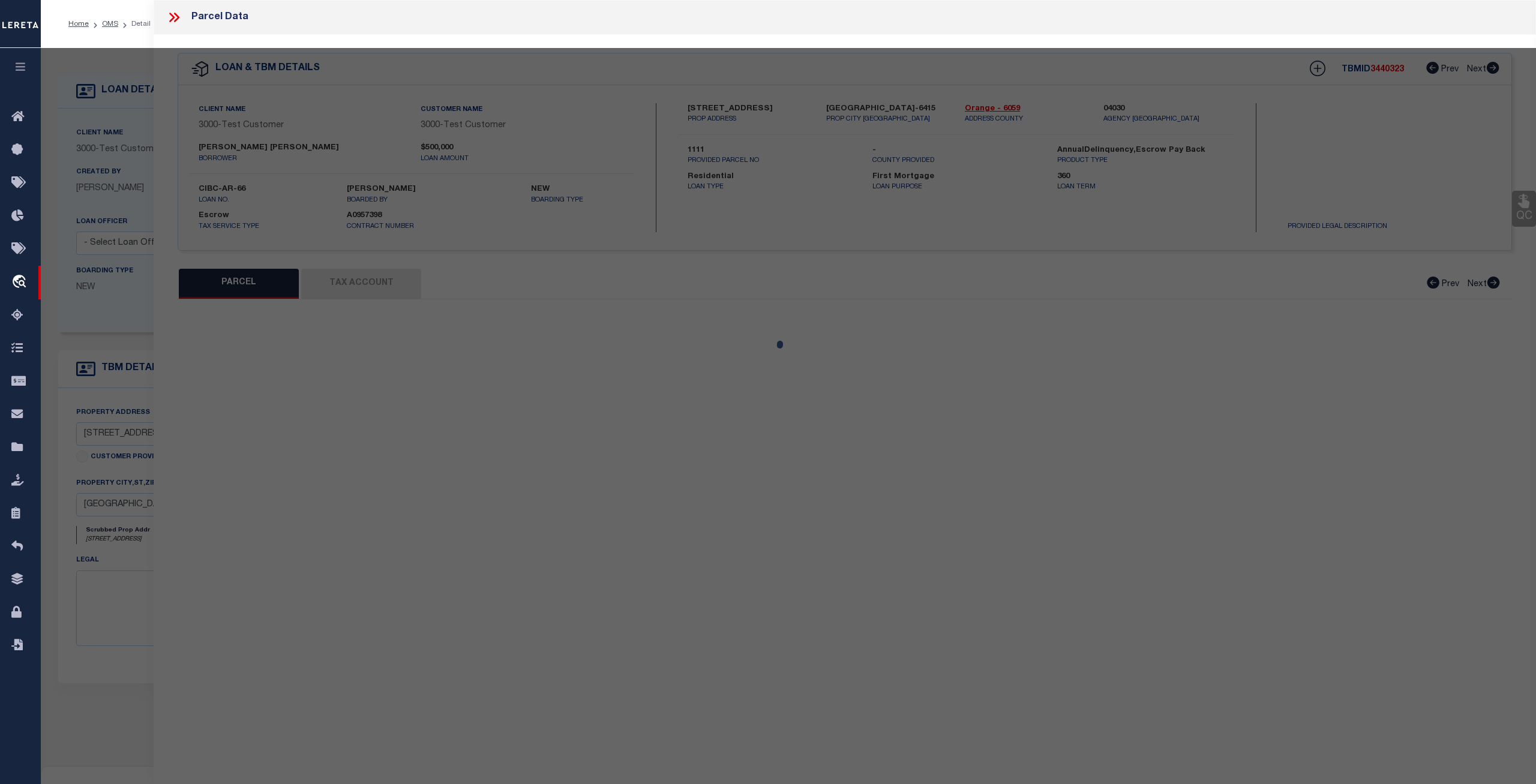
select select "CP"
select select "ACT"
select select "AGF"
select select
type textarea "test"
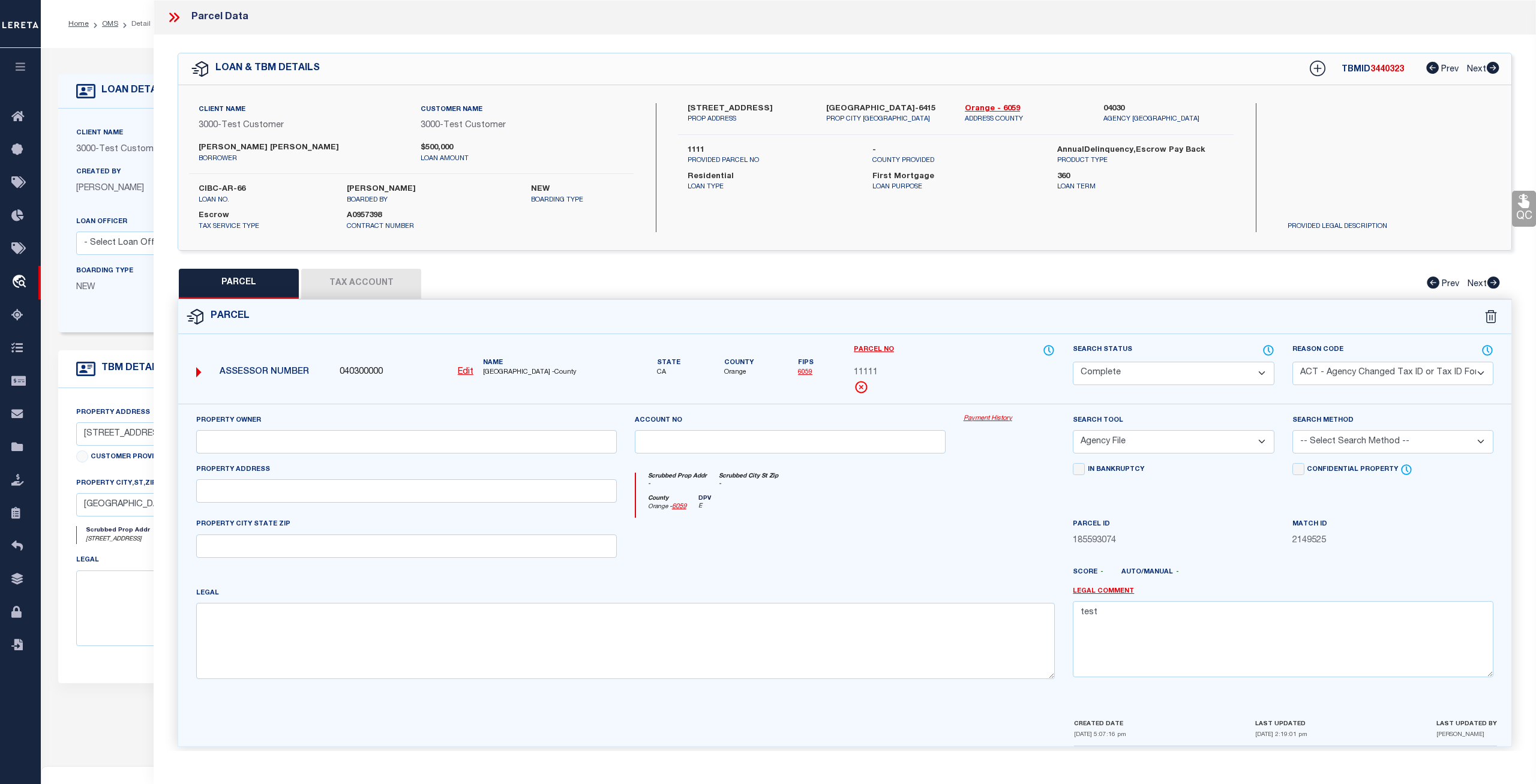
click at [369, 281] on button "Tax Account" at bounding box center [361, 283] width 120 height 30
select select "100"
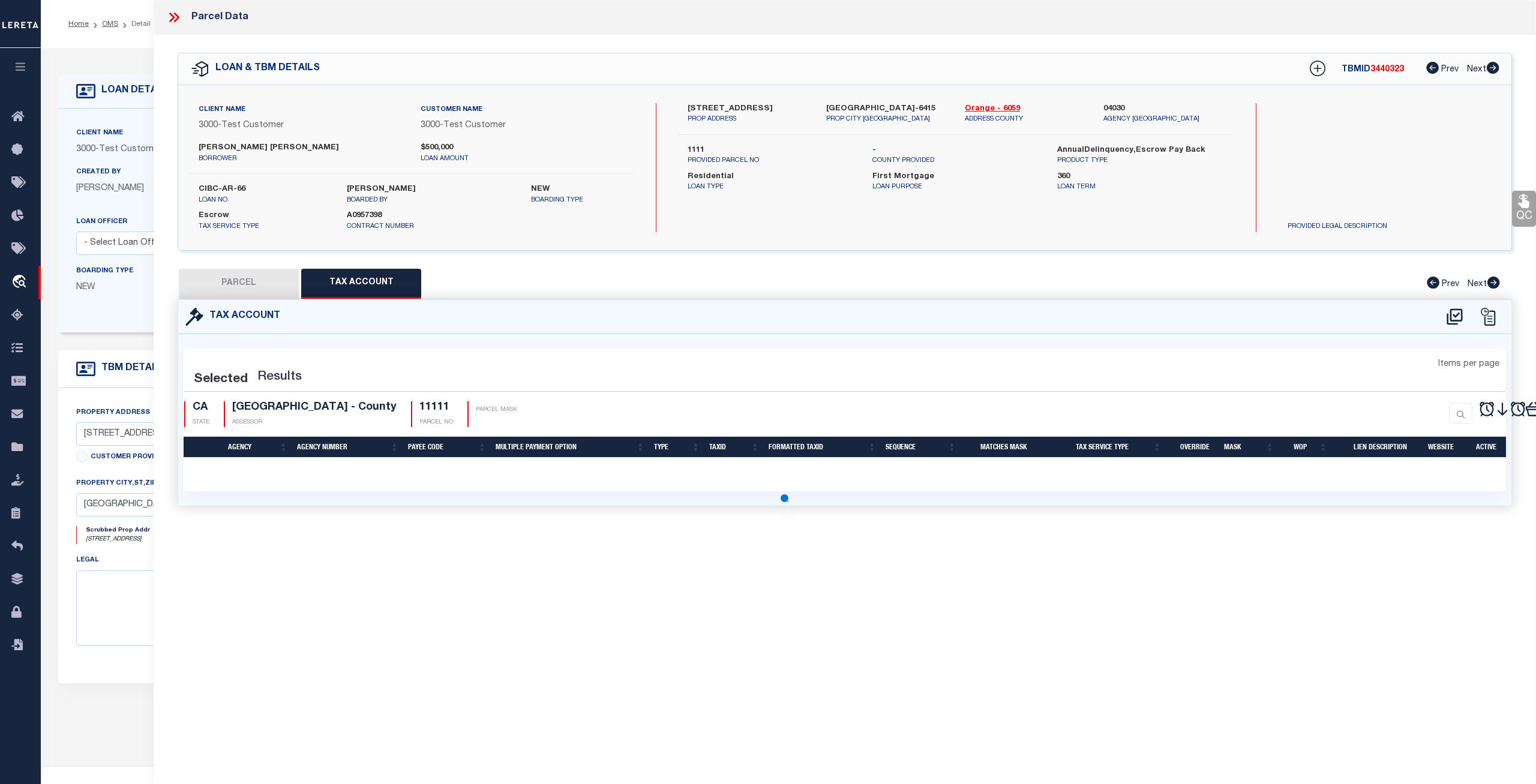
select select "100"
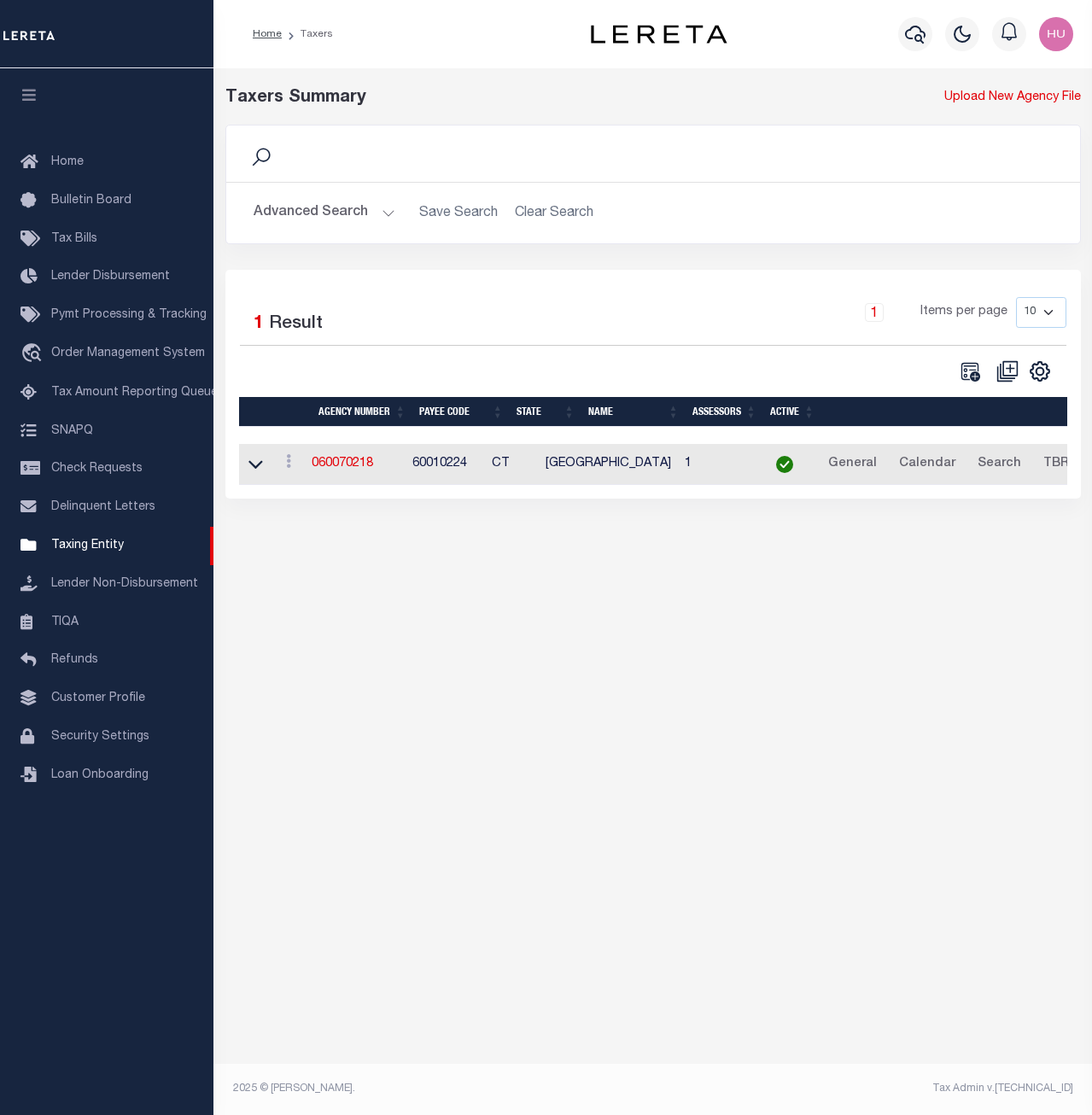
click at [293, 217] on button "Advanced Search" at bounding box center [324, 213] width 142 height 33
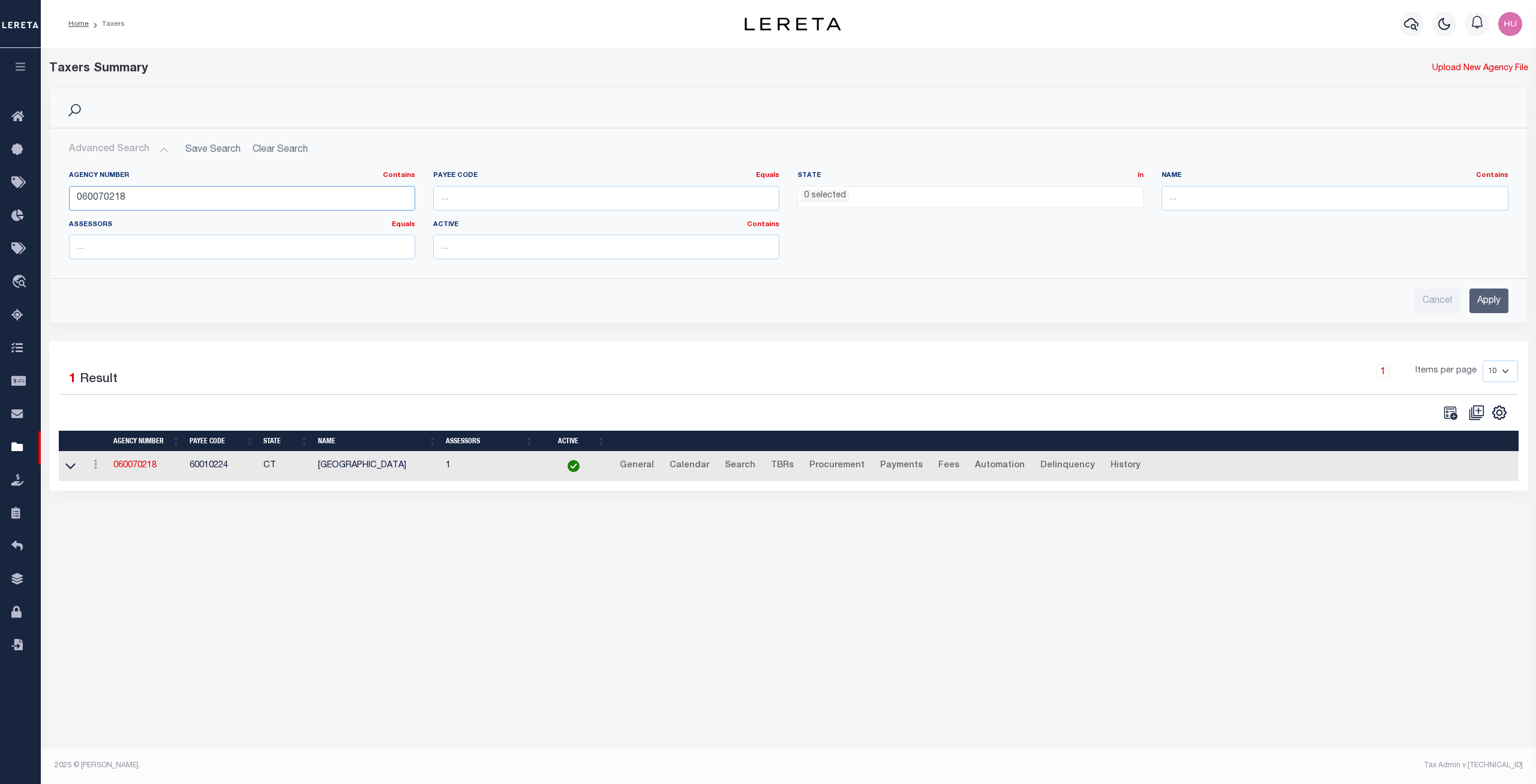
click at [124, 200] on input "060070218" at bounding box center [242, 198] width 346 height 25
paste input "310300429"
type input "310300429"
click at [767, 300] on input "Apply" at bounding box center [1489, 301] width 39 height 25
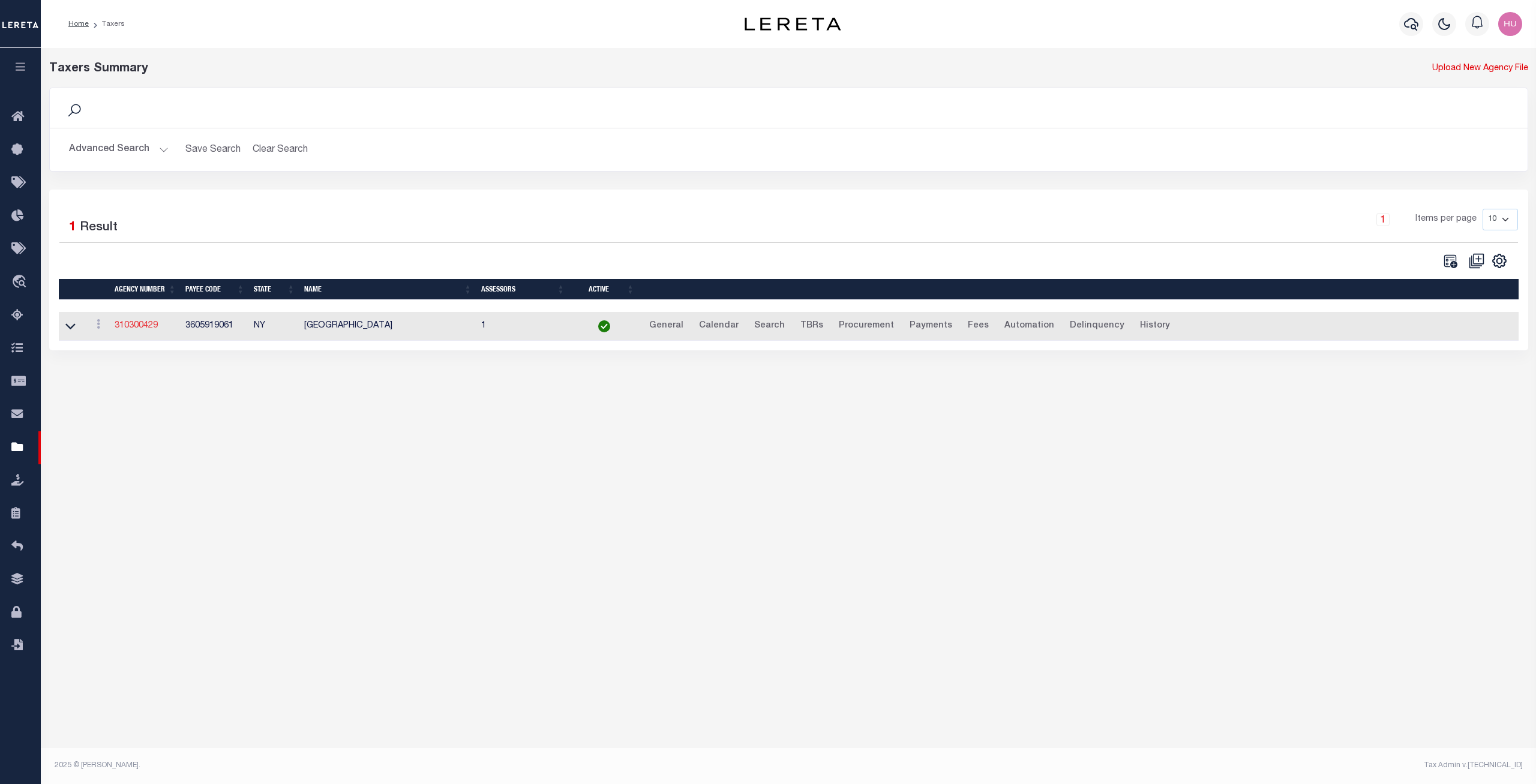
click at [141, 330] on link "310300429" at bounding box center [136, 325] width 43 height 9
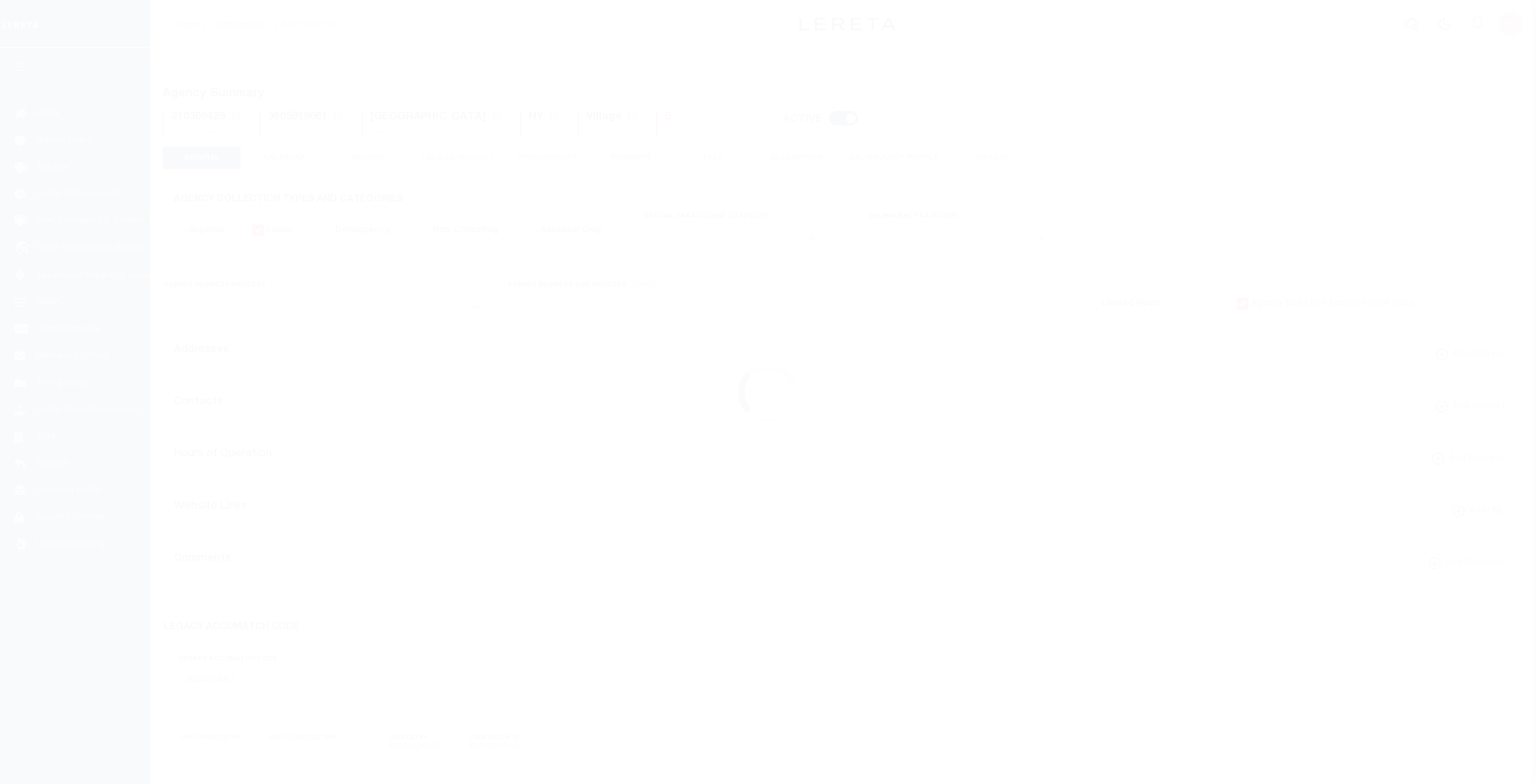
select select
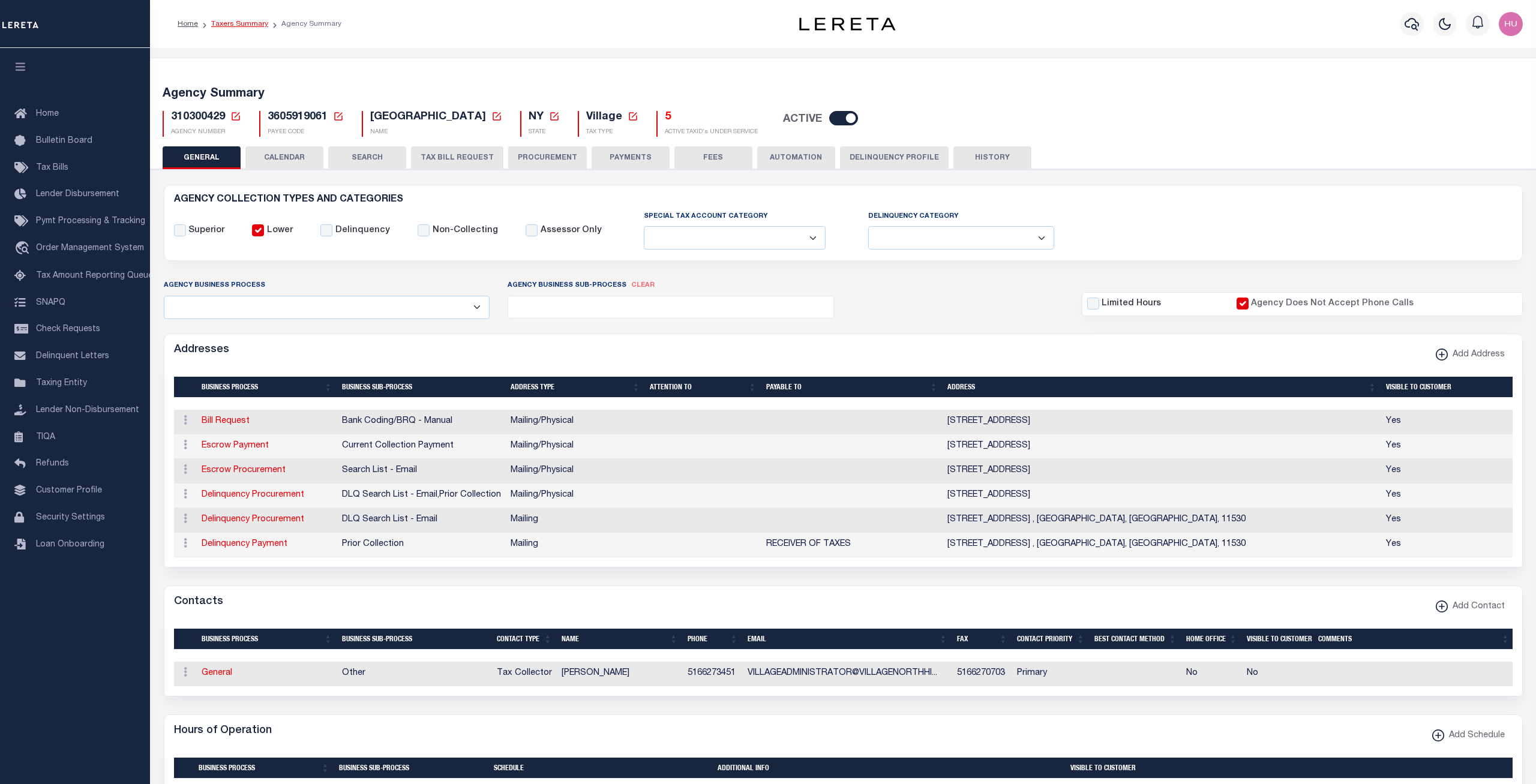
click at [244, 23] on link "Taxers Summary" at bounding box center [239, 23] width 57 height 7
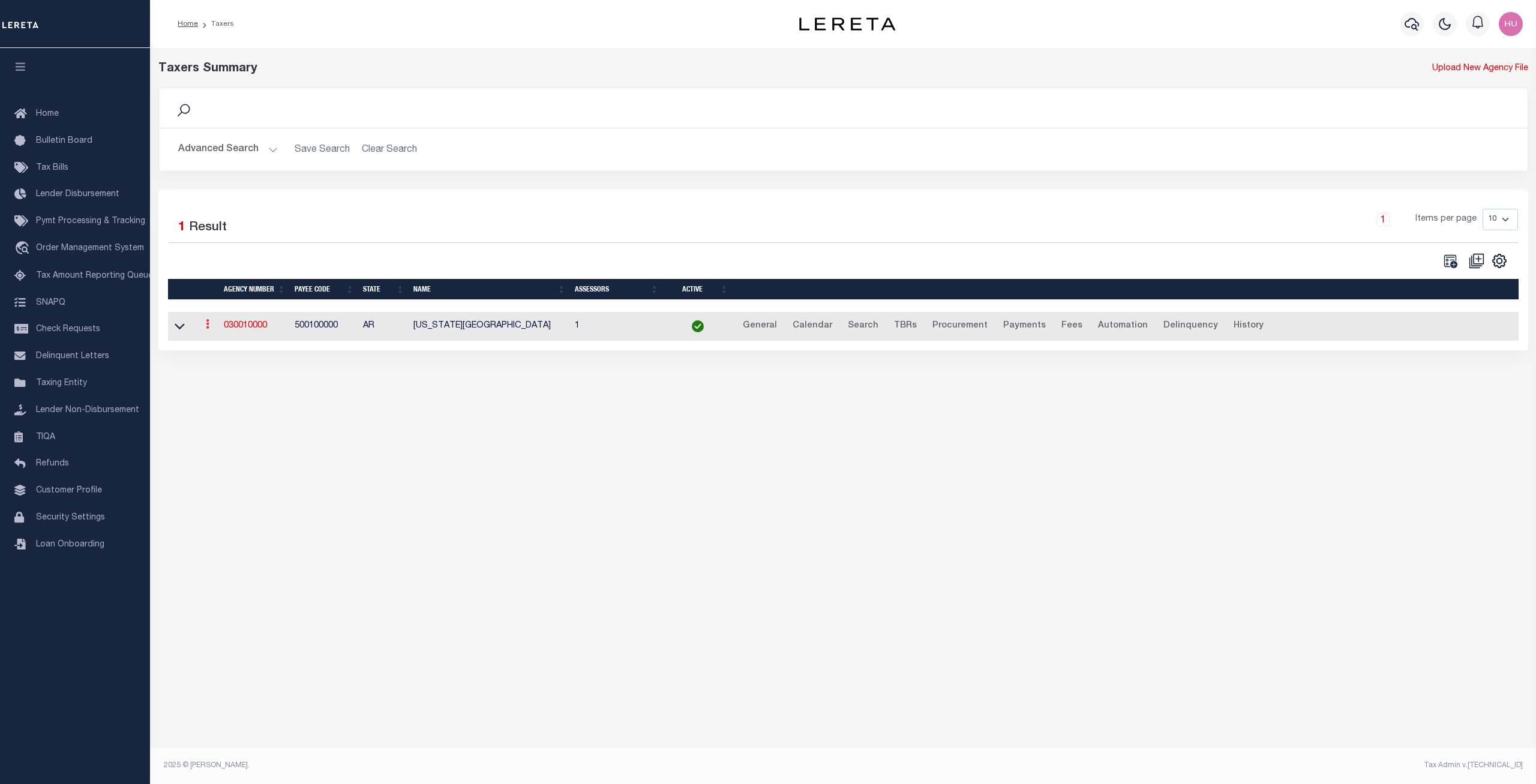
click at [207, 327] on icon at bounding box center [207, 324] width 3 height 9
click at [187, 369] on div "Taxers Summary Upload New Agency File Search Advanced Search Save Search Clear …" at bounding box center [843, 217] width 1386 height 338
click at [179, 329] on icon at bounding box center [180, 325] width 10 height 13
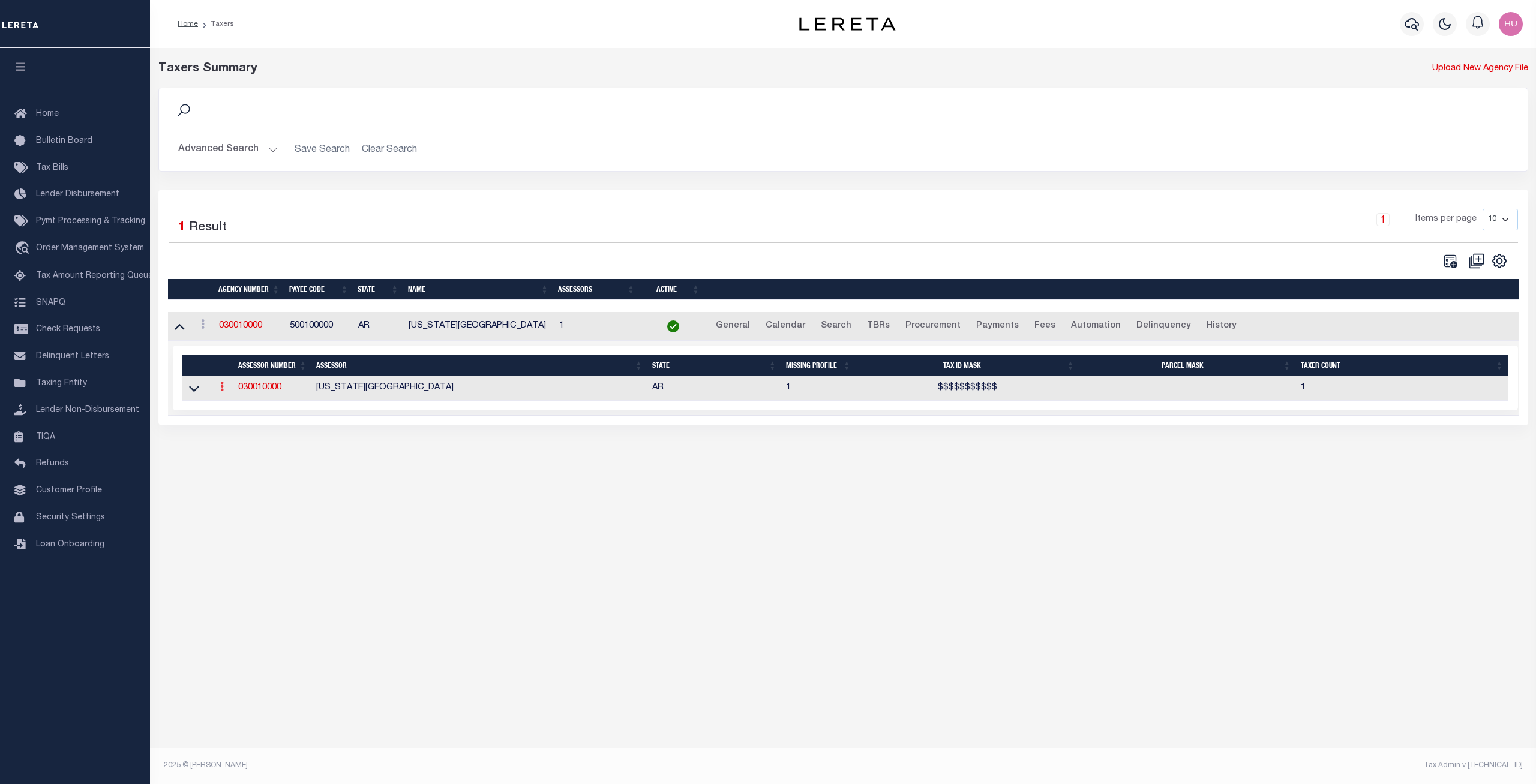
click at [223, 391] on icon at bounding box center [222, 386] width 3 height 9
click at [382, 447] on div "Taxers Summary Upload New Agency File Search Advanced Search Save Search Clear …" at bounding box center [843, 254] width 1386 height 413
click at [273, 390] on link "030010000" at bounding box center [260, 387] width 43 height 9
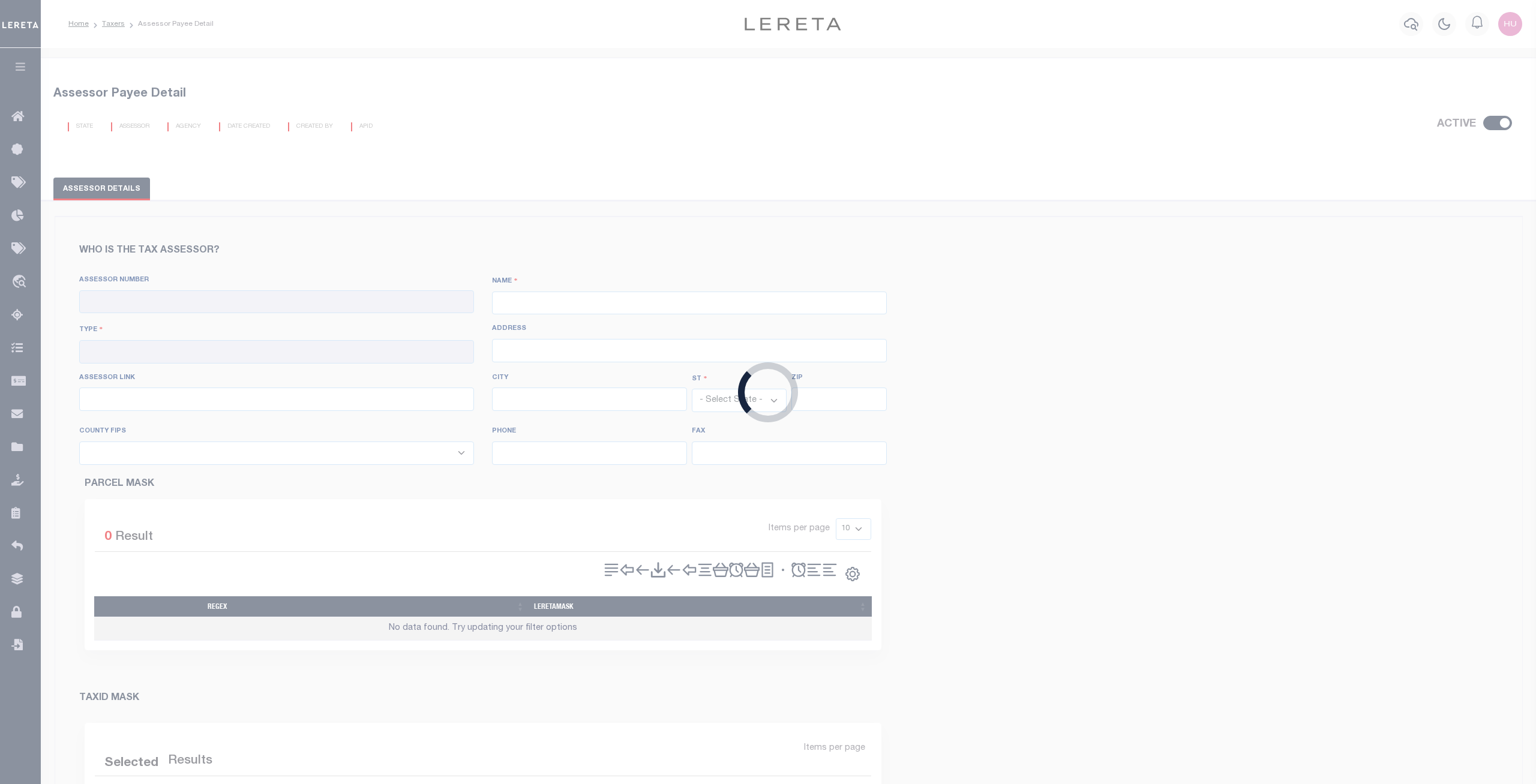
checkbox input "true"
type input "030010000"
type input "[US_STATE][GEOGRAPHIC_DATA]"
type input "00 - County"
type input "[STREET_ADDRESS]"
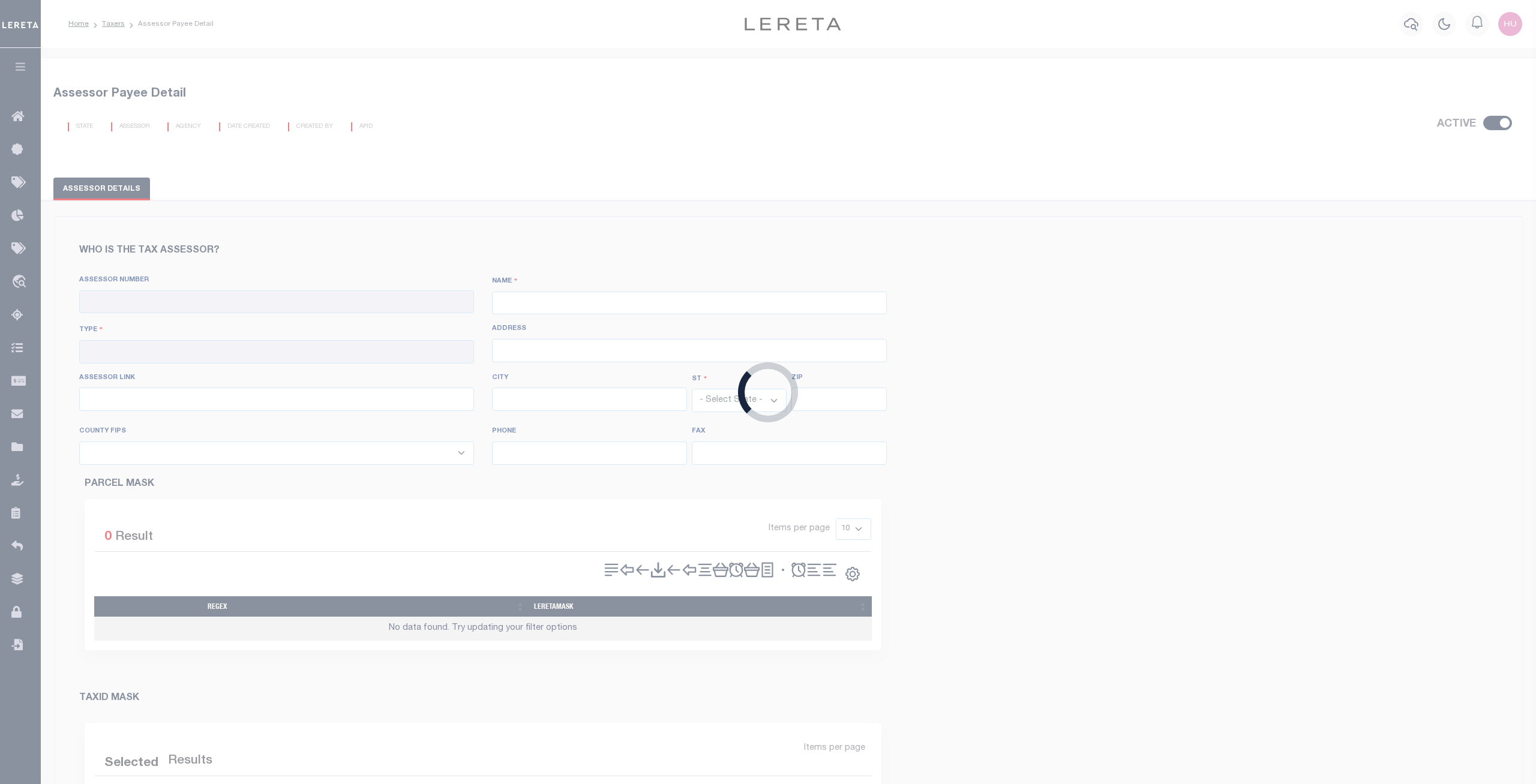
type input "[URL][DOMAIN_NAME][DOMAIN_NAME]"
type input "[GEOGRAPHIC_DATA]"
select select "AR"
type input "72160"
type input "[PHONE_NUMBER]"
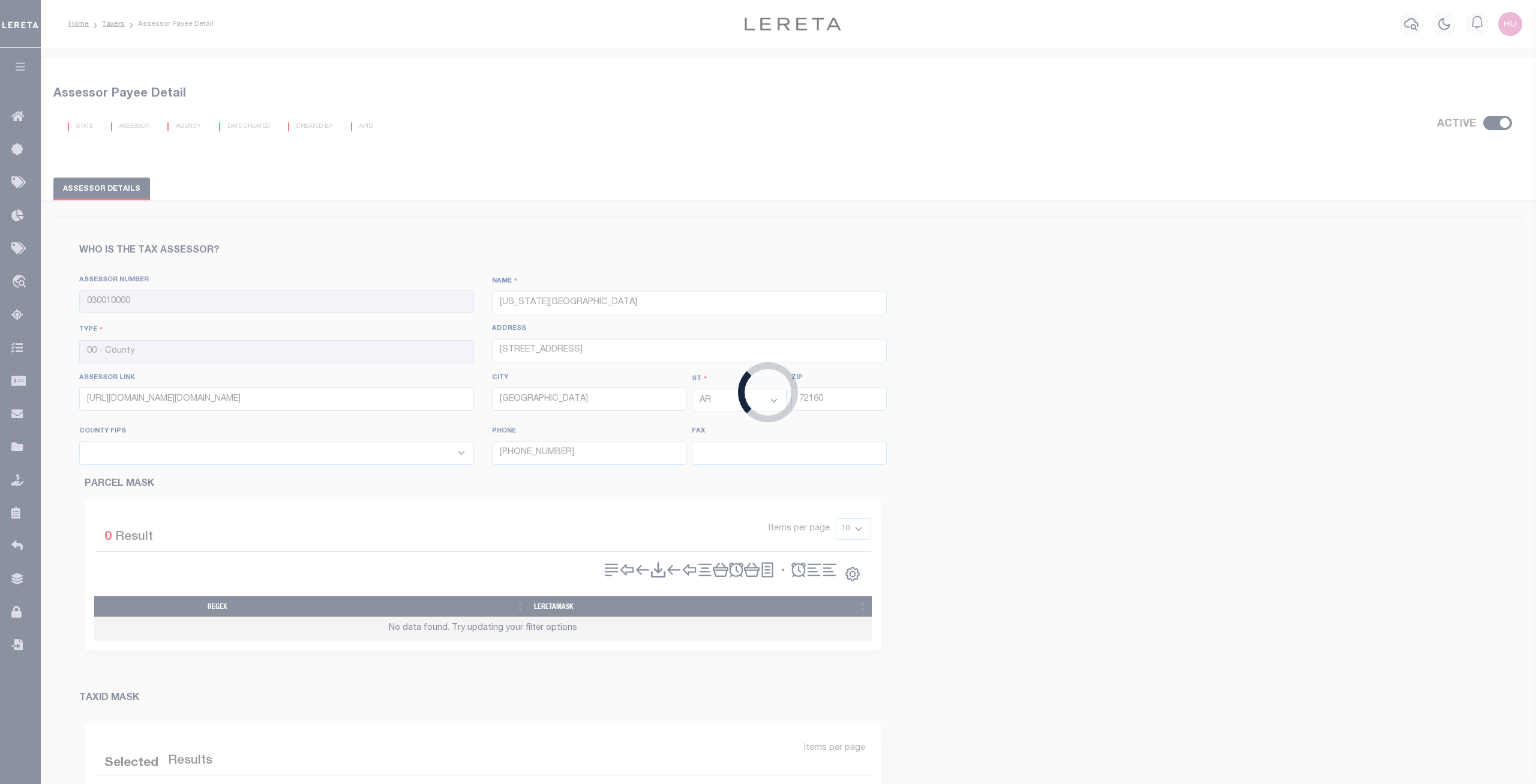
select select "5001"
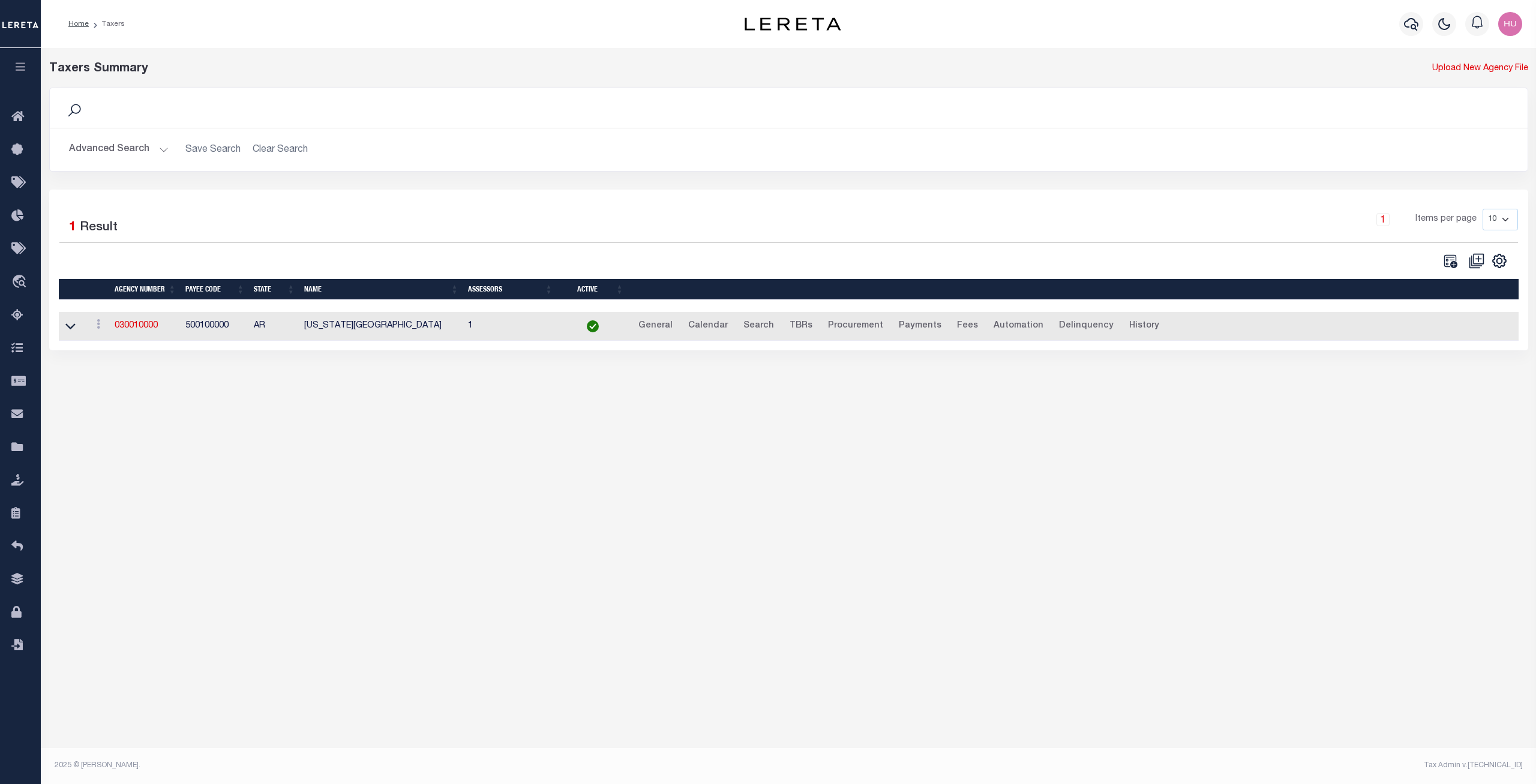
click at [123, 147] on button "Advanced Search" at bounding box center [119, 149] width 100 height 23
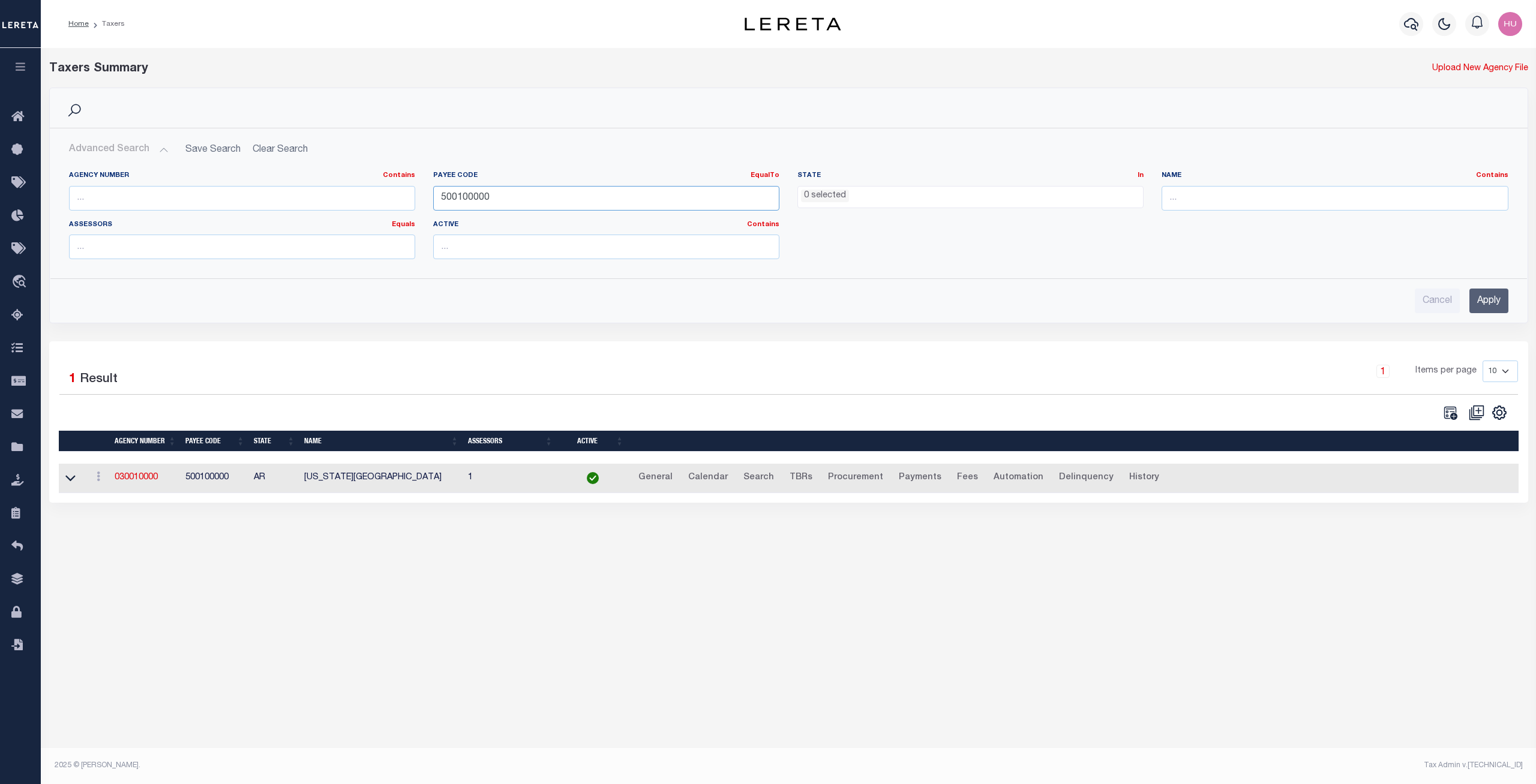
click at [451, 198] on input "500100000" at bounding box center [606, 198] width 346 height 25
click at [257, 195] on input "text" at bounding box center [242, 198] width 346 height 25
paste input "310300429"
type input "310300429"
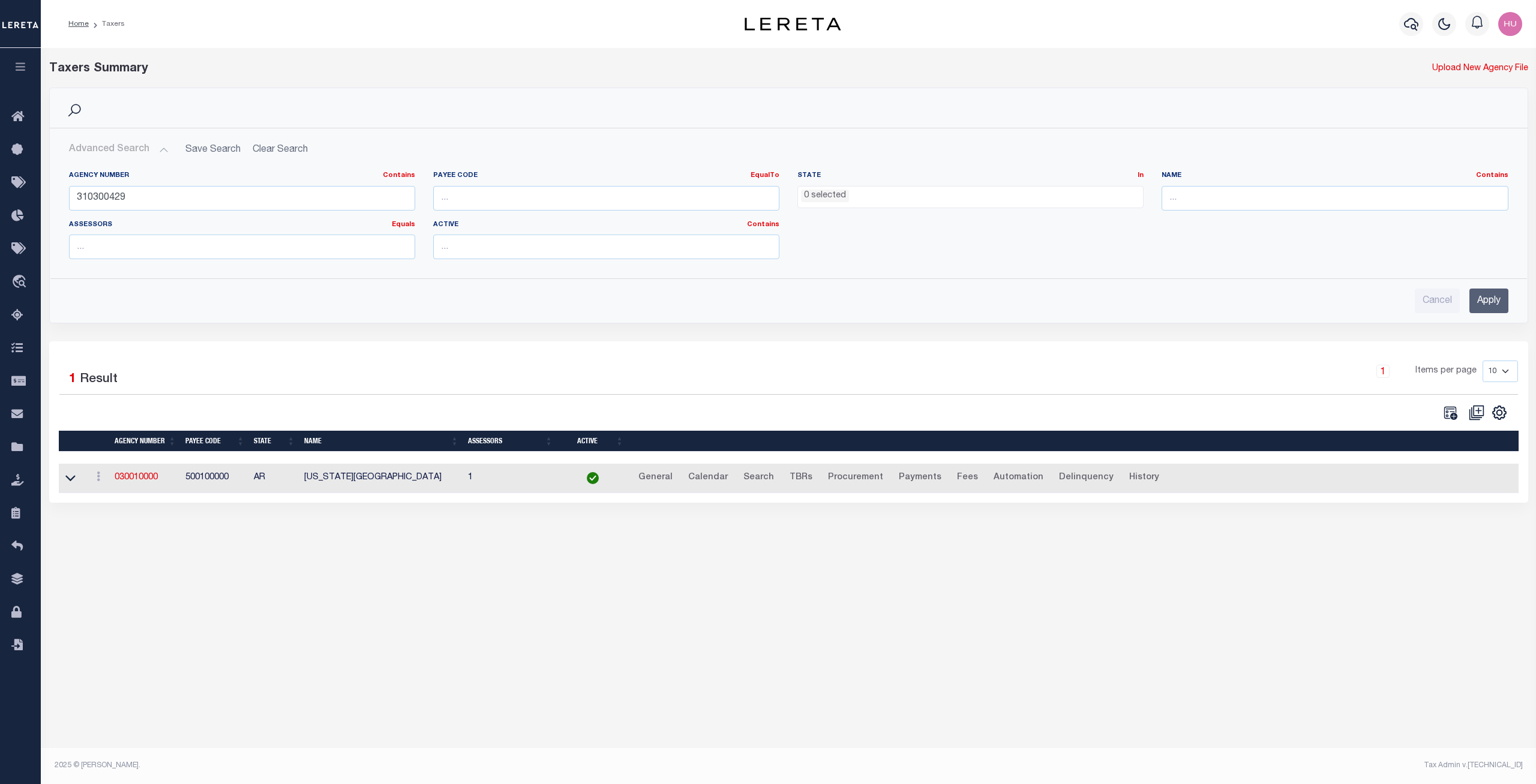
click at [1072, 261] on div "Agency Number Contains Contains Is 310300429 Payee Code EqualTo Equals Is Not E…" at bounding box center [789, 220] width 1458 height 98
click at [1488, 299] on input "Apply" at bounding box center [1489, 301] width 39 height 25
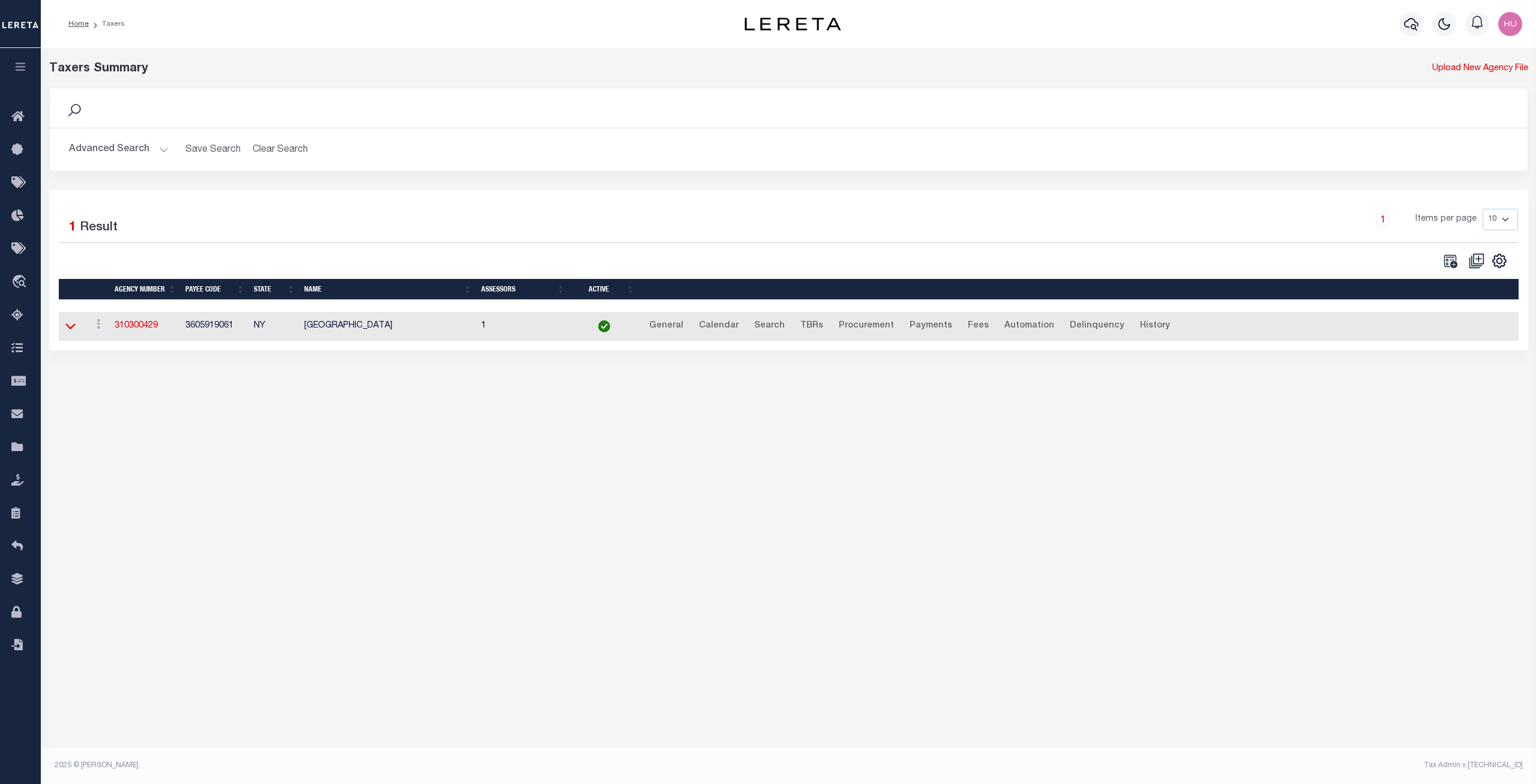
click at [70, 330] on icon at bounding box center [70, 327] width 10 height 6
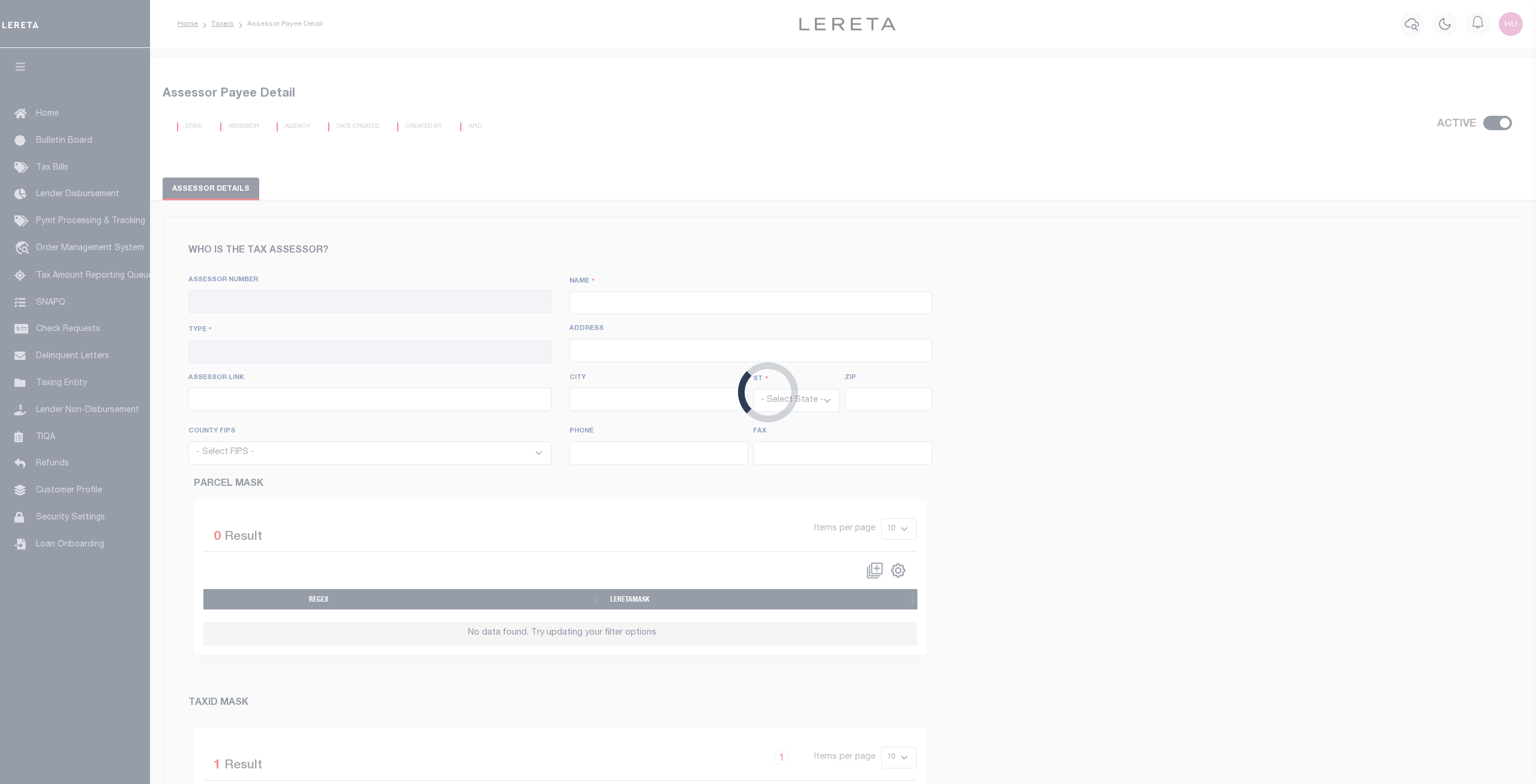
checkbox input "true"
type input "310300000"
type input "[GEOGRAPHIC_DATA]"
type input "00 - County"
type input "[STREET_ADDRESS]"
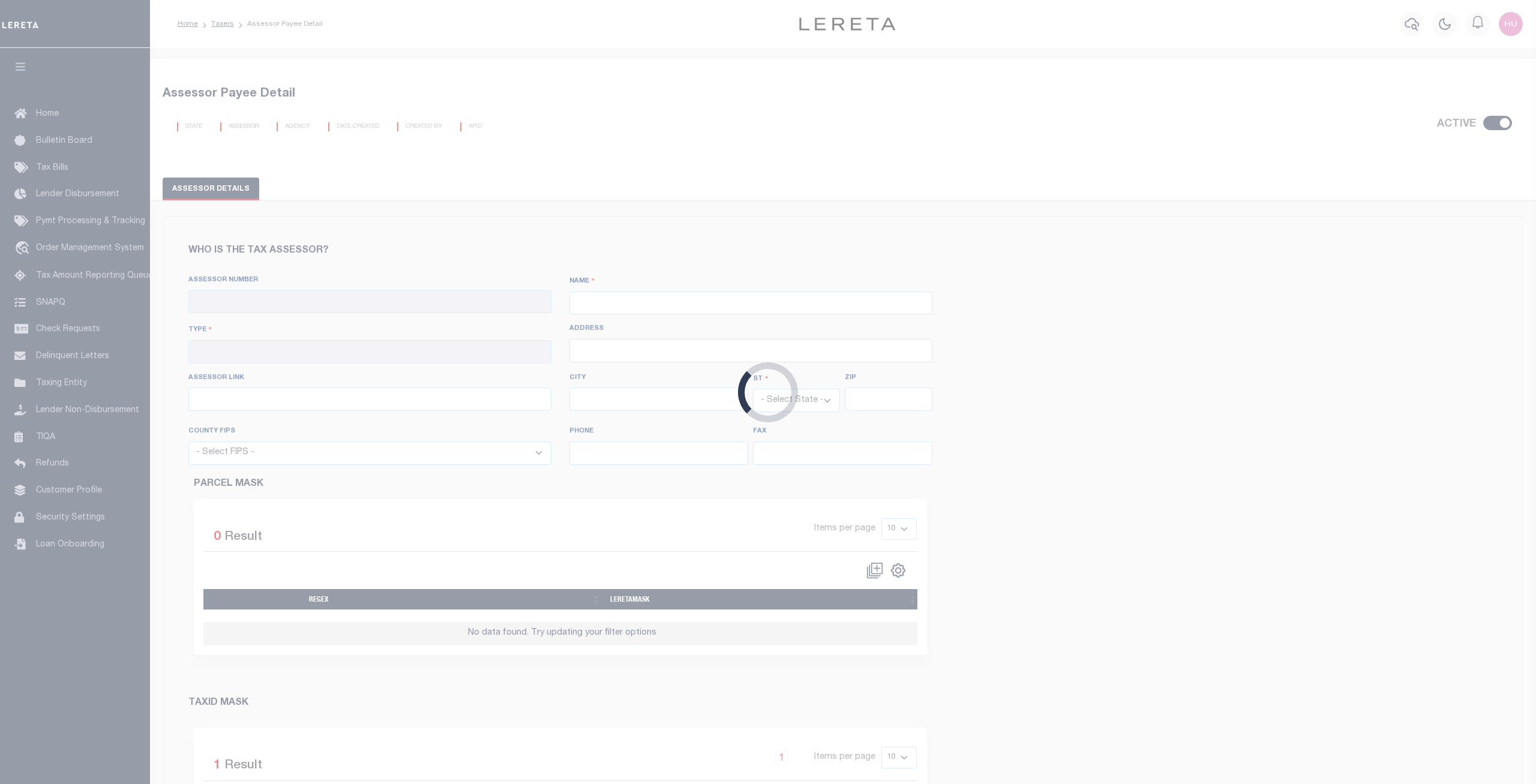
type input "[URL][DOMAIN_NAME]"
type input "Mineola"
select select "NY"
type input "11501"
select select "36059"
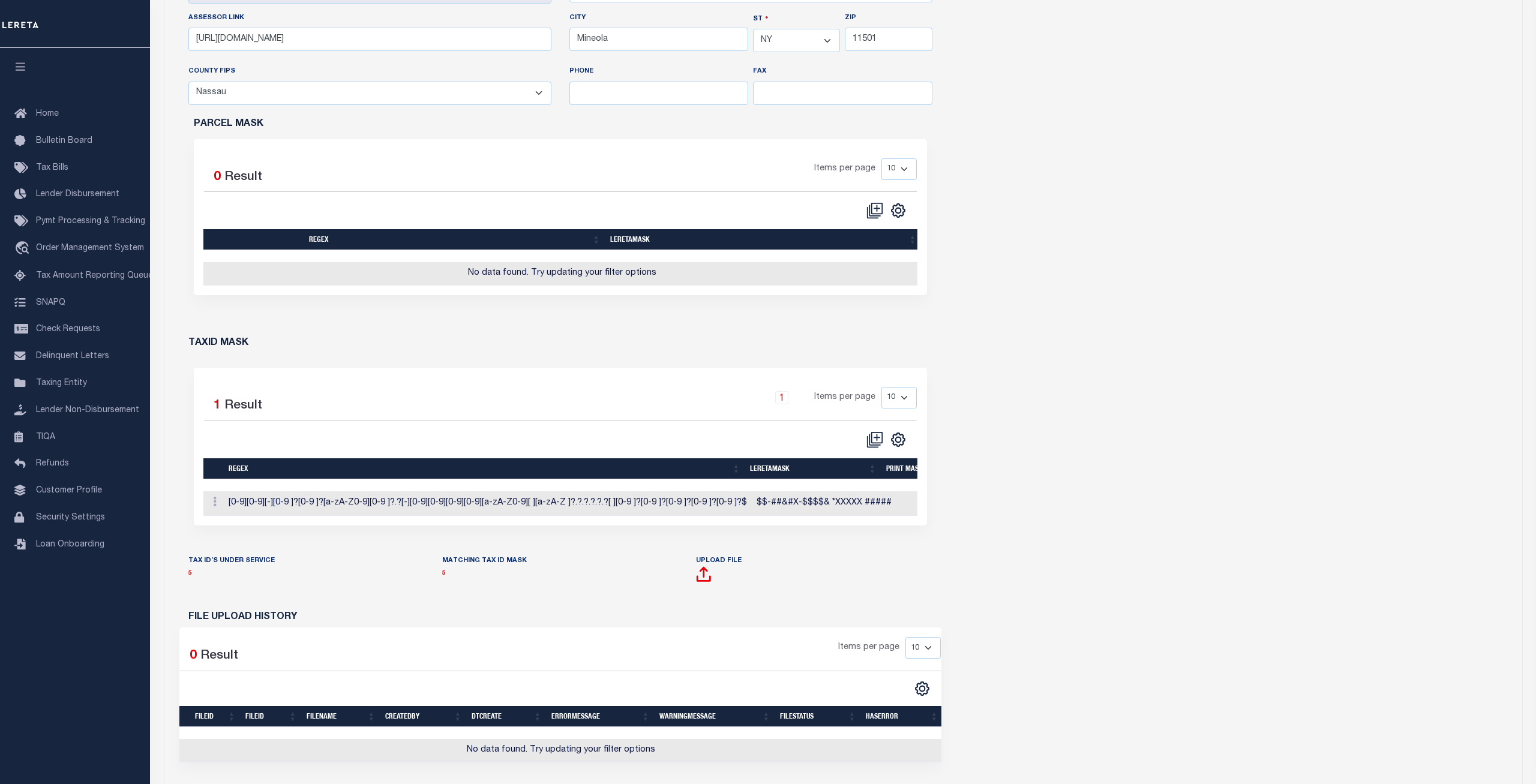
scroll to position [489, 0]
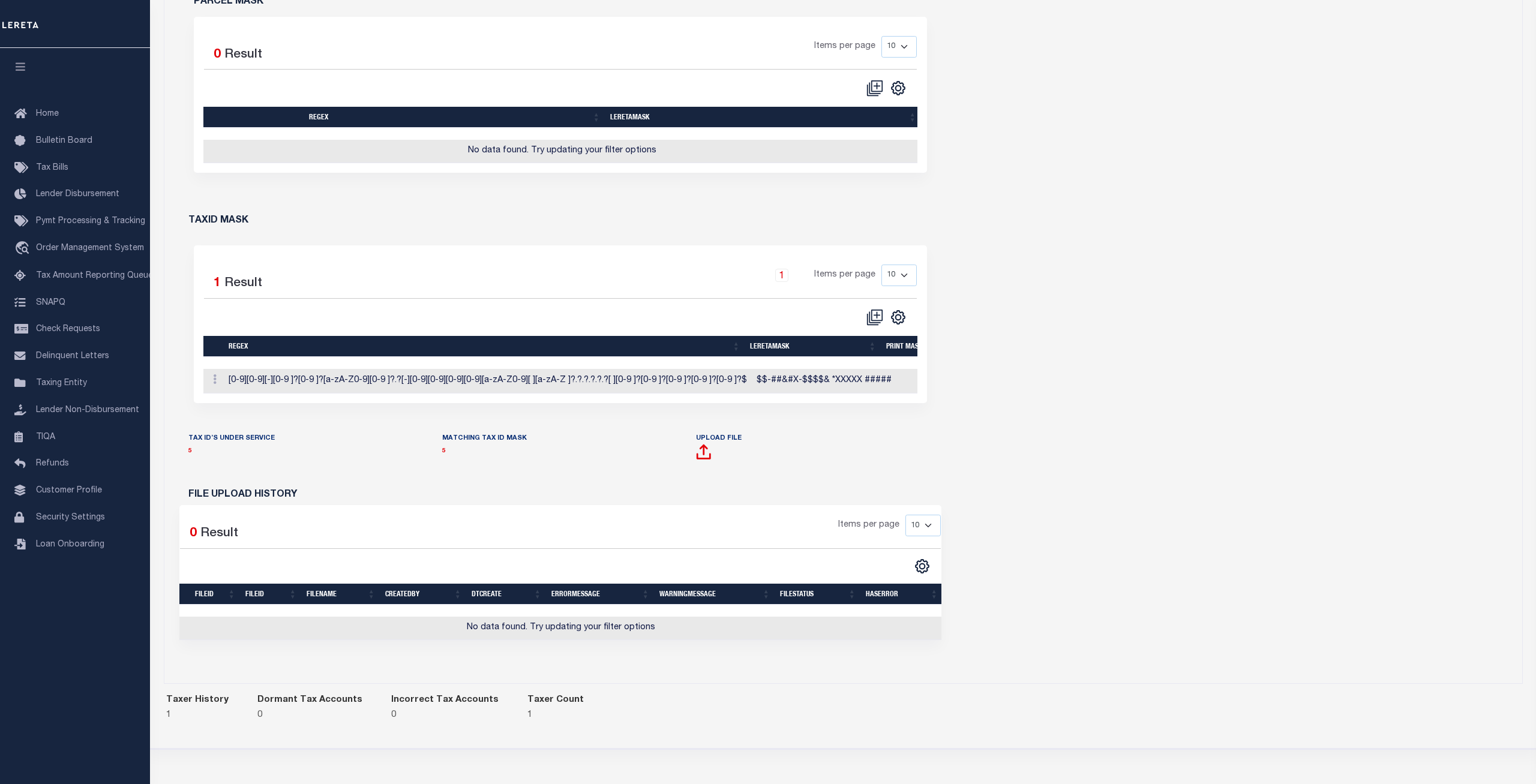
click at [1290, 244] on div "Who is the tax assessor? Assessor Number 310300000 NAME Type CITY" at bounding box center [843, 208] width 1358 height 949
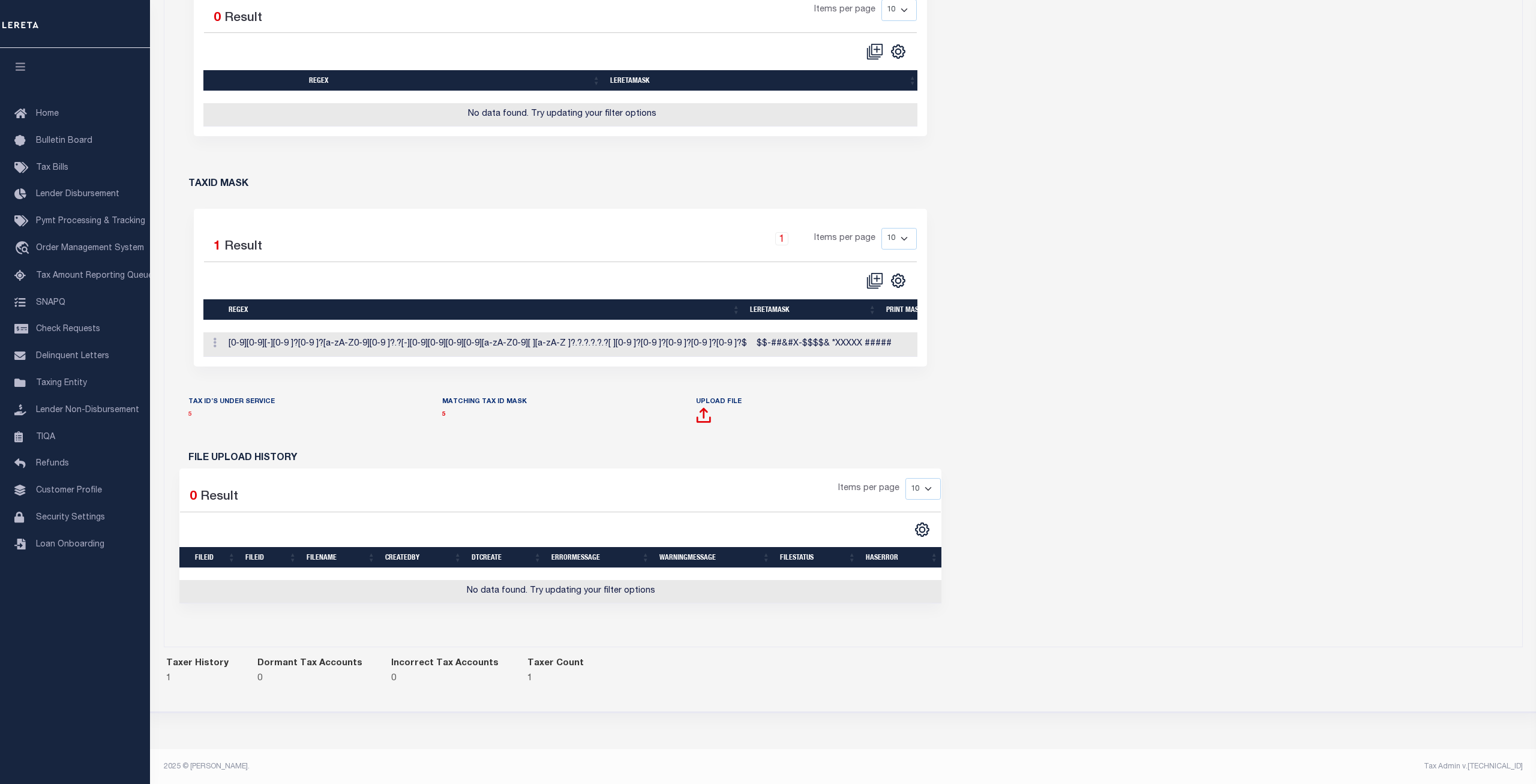
click at [189, 415] on link "5" at bounding box center [190, 414] width 3 height 6
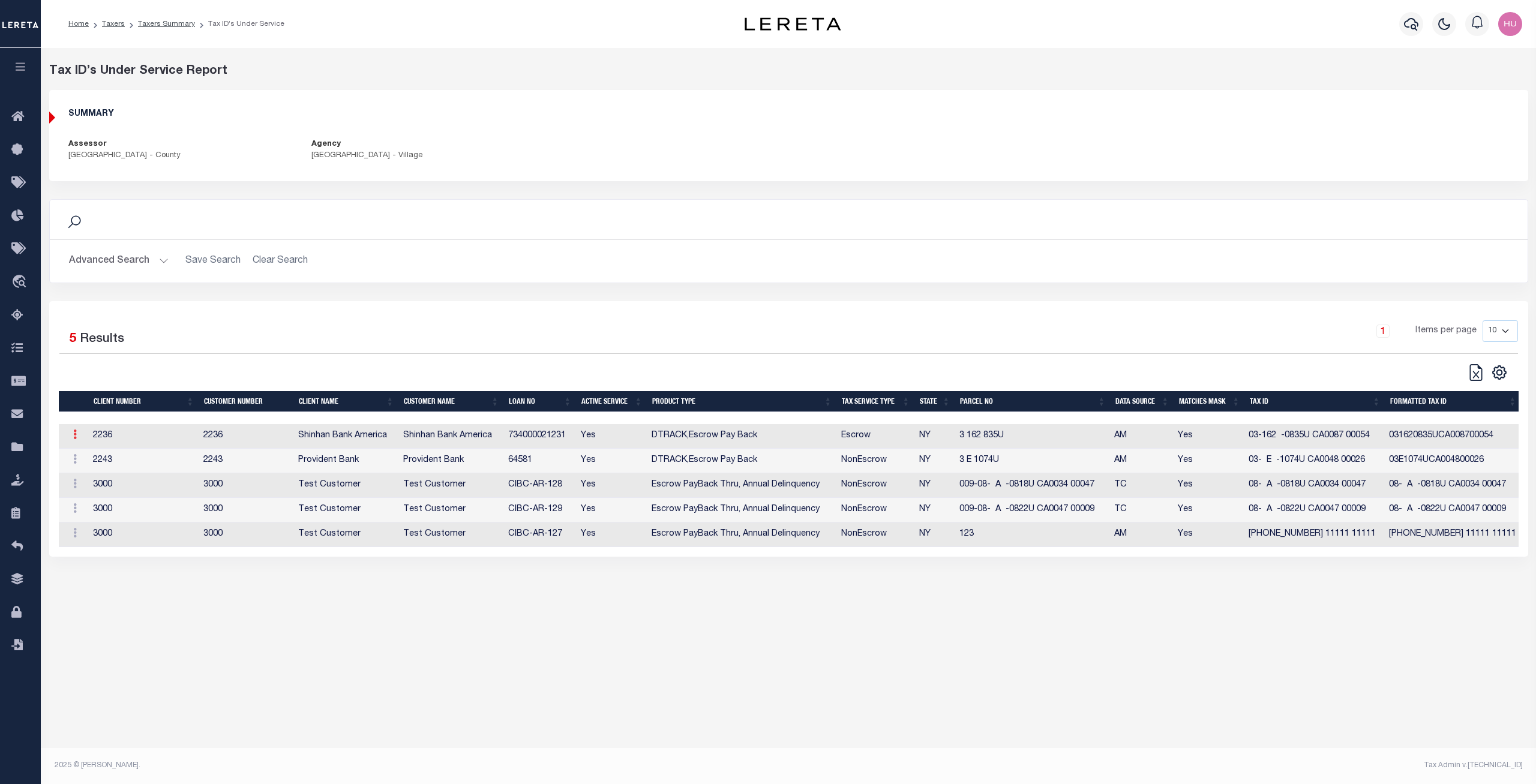
click at [76, 436] on icon at bounding box center [74, 434] width 3 height 9
click at [95, 472] on link "Edit Tax ID" at bounding box center [100, 473] width 72 height 20
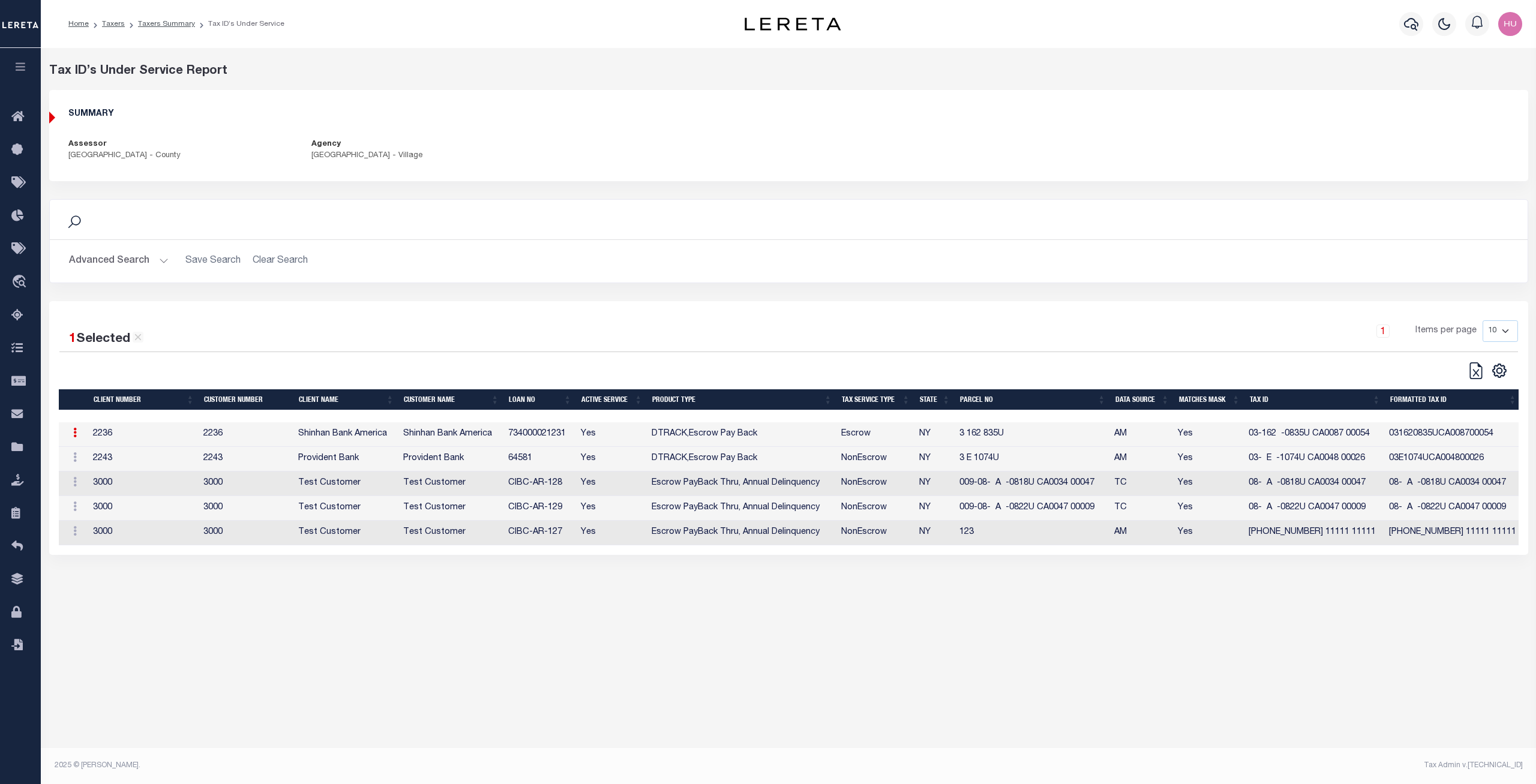
type input "03-162 -0835U CA0087 00054"
type textarea "$$-##&#X-$$$$& *XXXXX #####"
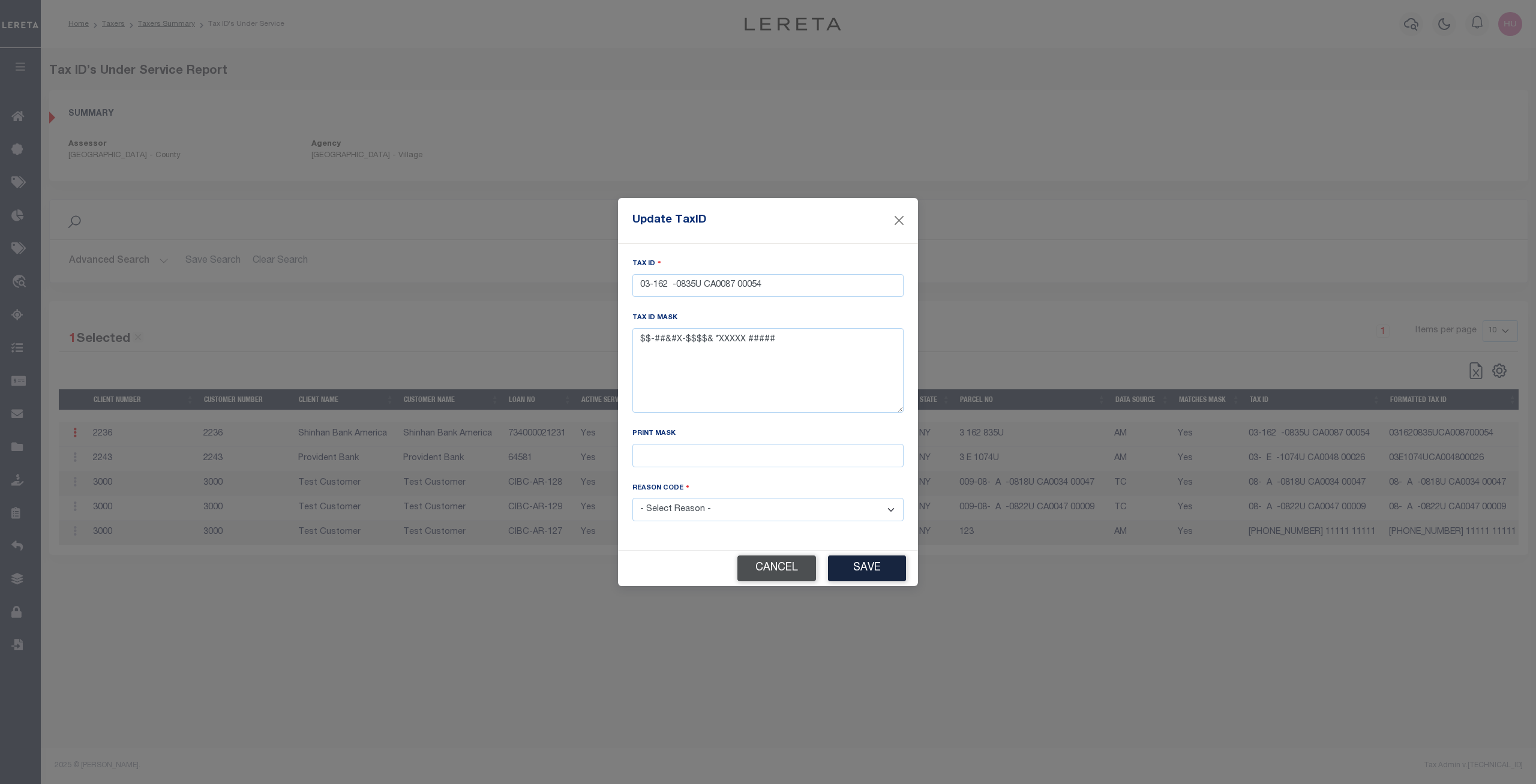
click at [762, 562] on button "Cancel" at bounding box center [776, 568] width 78 height 26
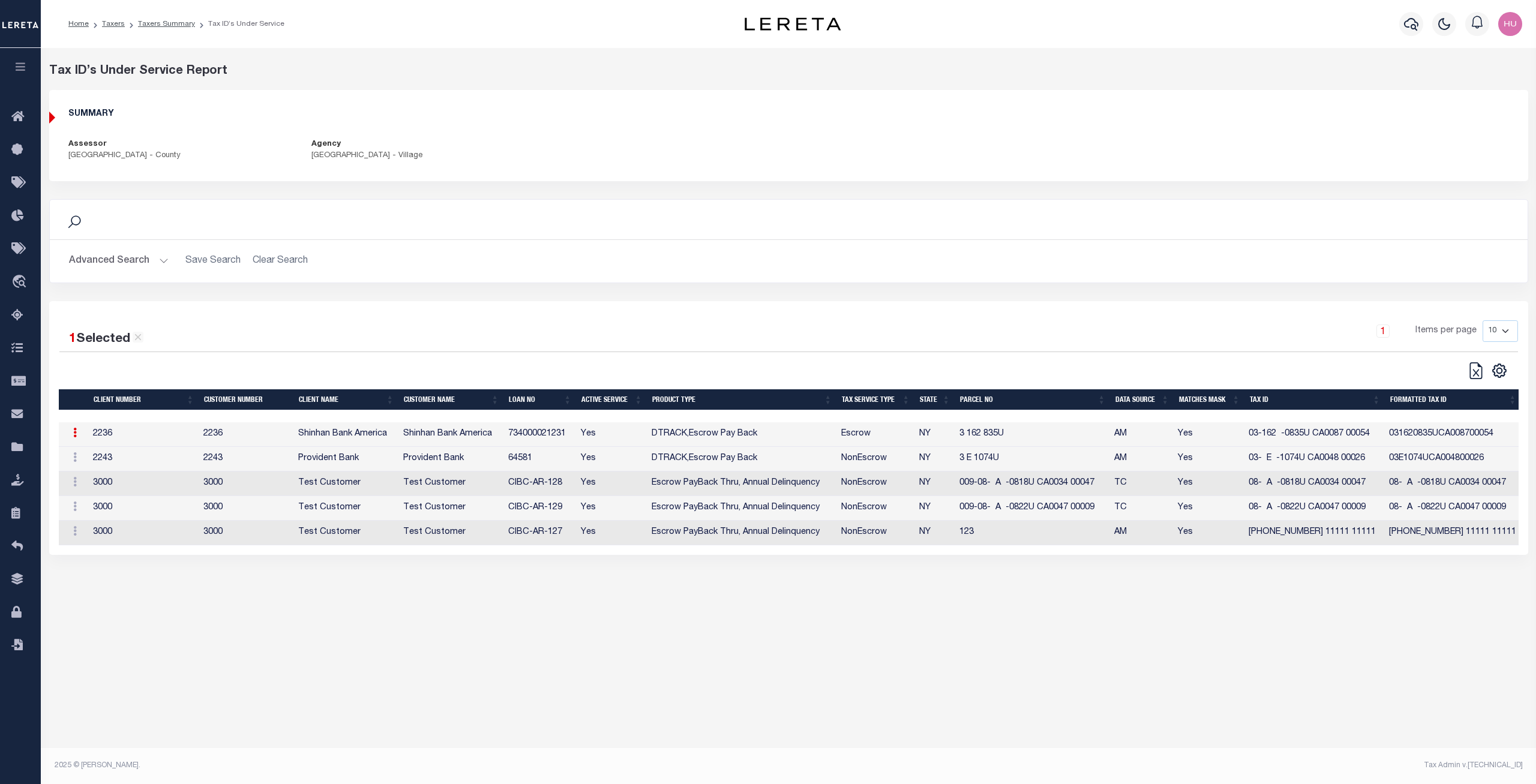
click at [429, 317] on div "1 Selected 5 Results 1 Items per page 10 25 50 100" at bounding box center [788, 428] width 1479 height 254
click at [74, 433] on icon at bounding box center [74, 433] width 3 height 9
click at [88, 470] on link "Edit Tax ID" at bounding box center [100, 471] width 72 height 20
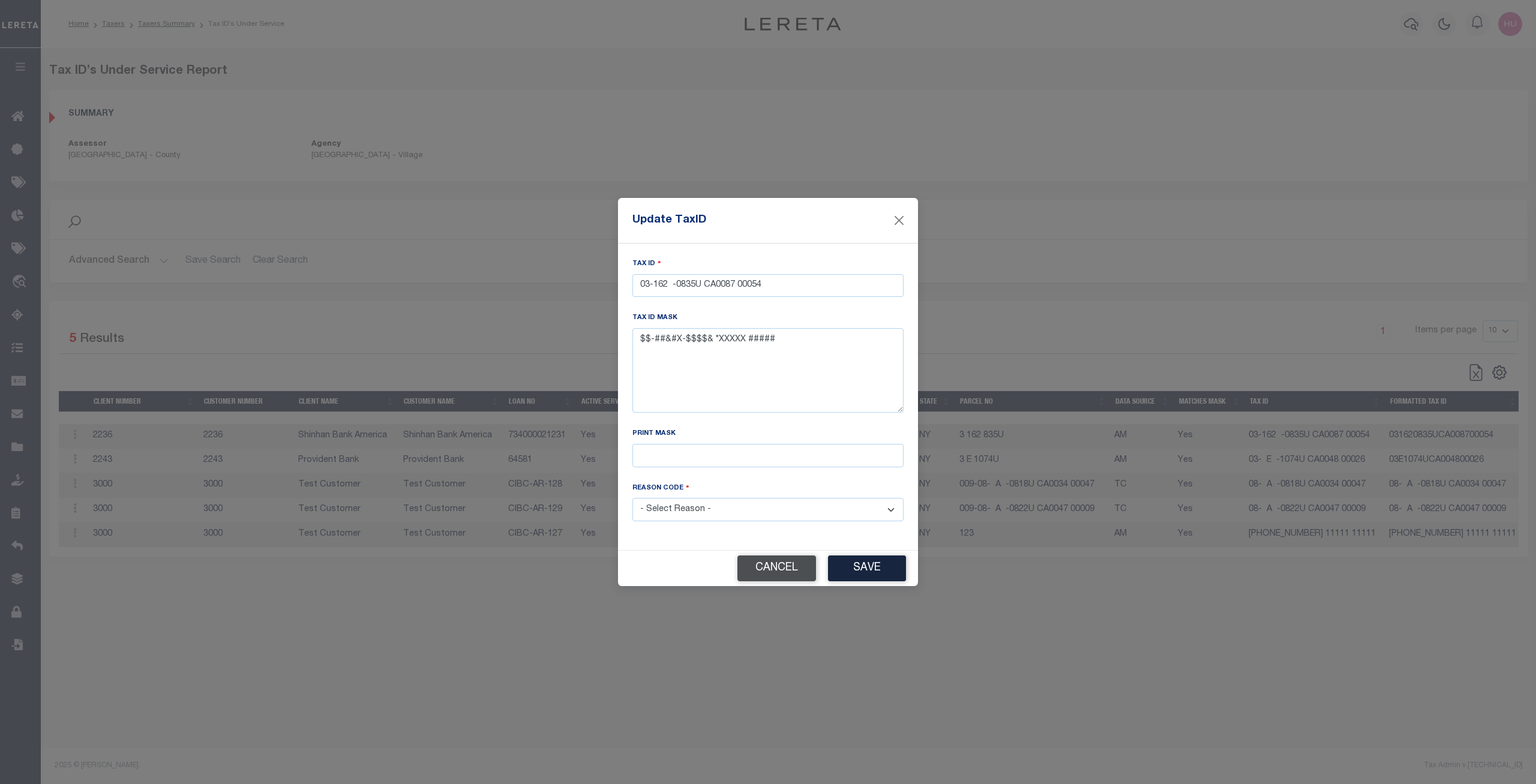
click at [775, 567] on button "Cancel" at bounding box center [776, 568] width 78 height 26
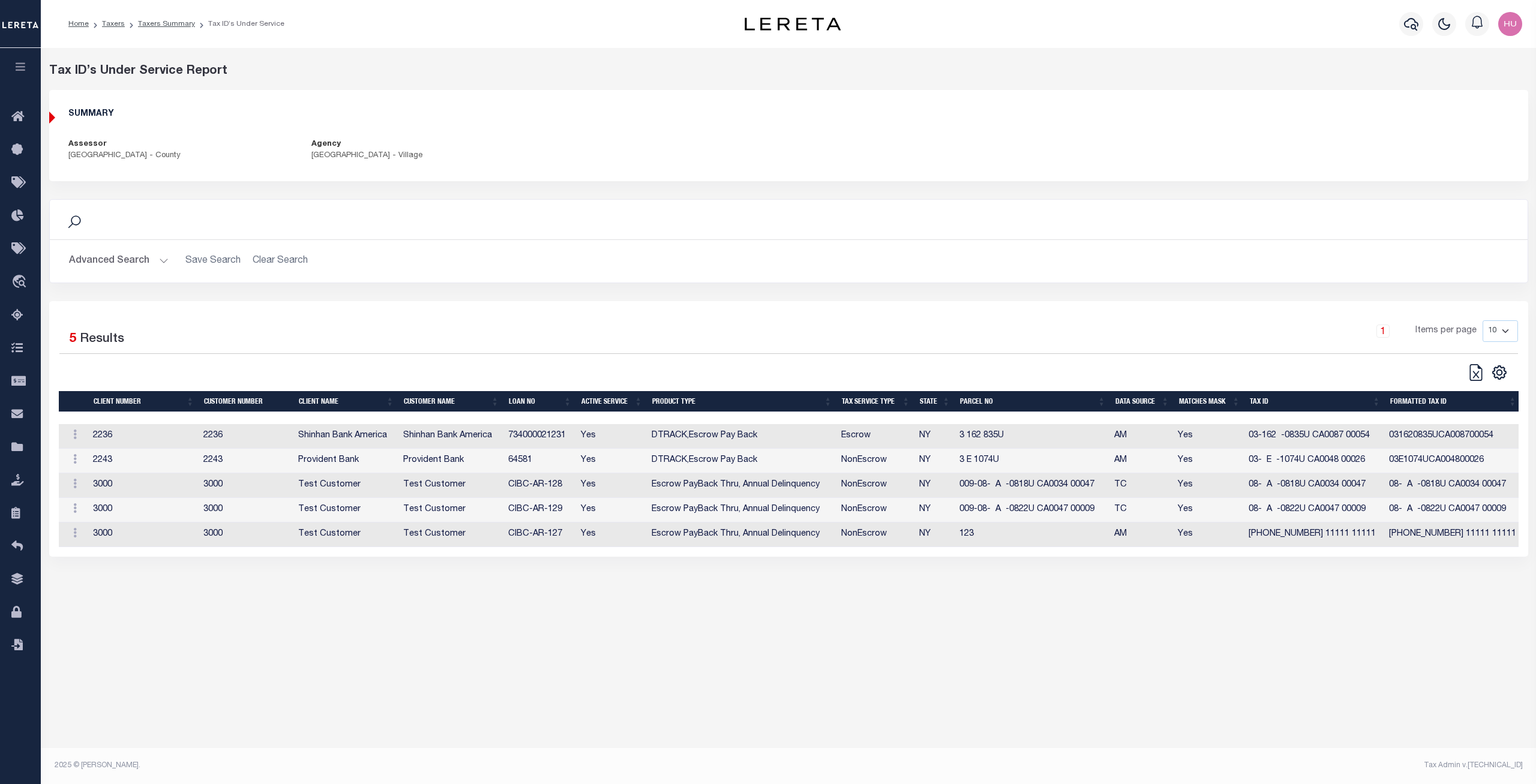
click at [520, 194] on div "Tax ID’s Under Service Report SUMMARY Assessor NASSAU COUNTY - County Agency NO…" at bounding box center [788, 131] width 1497 height 137
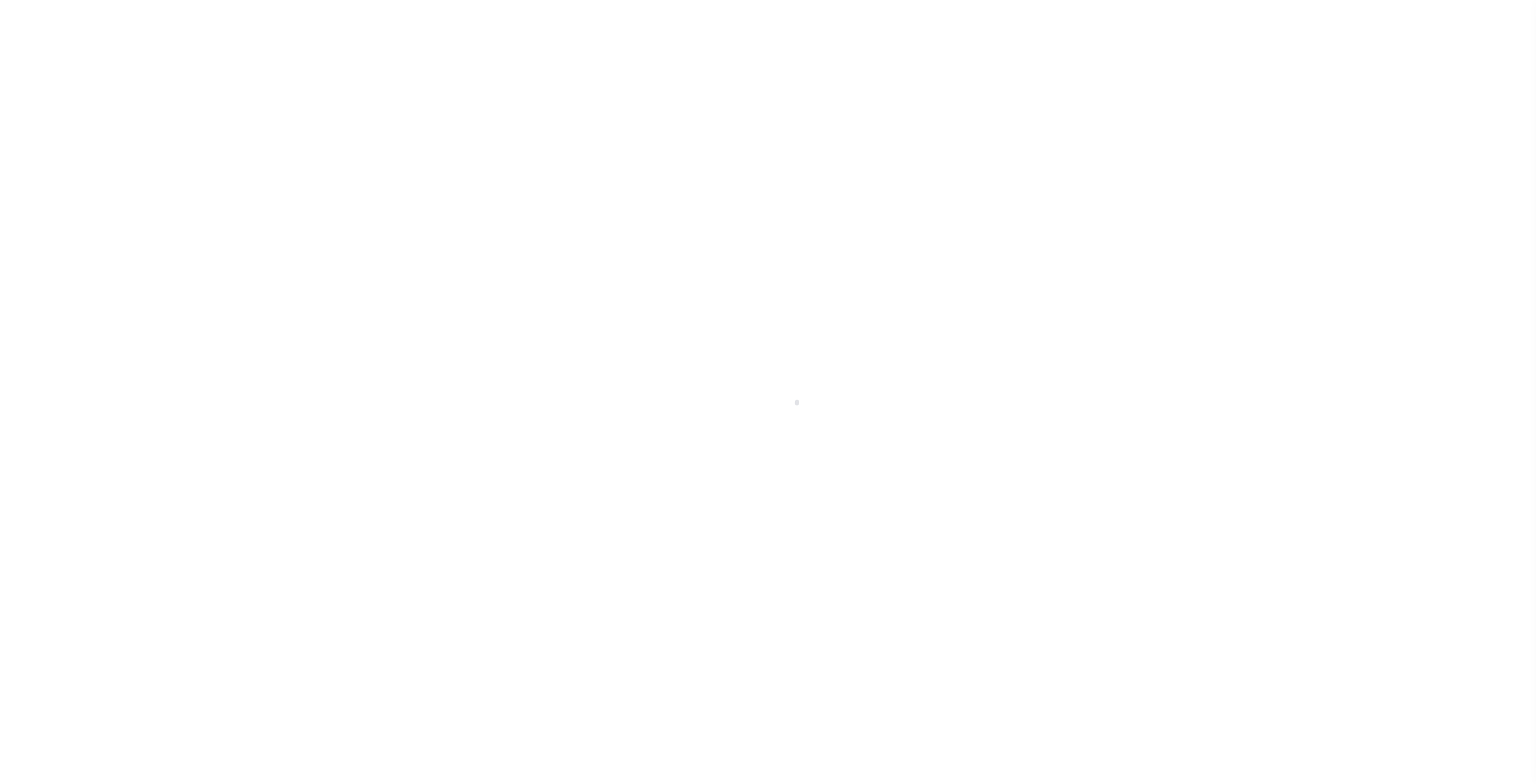
select select
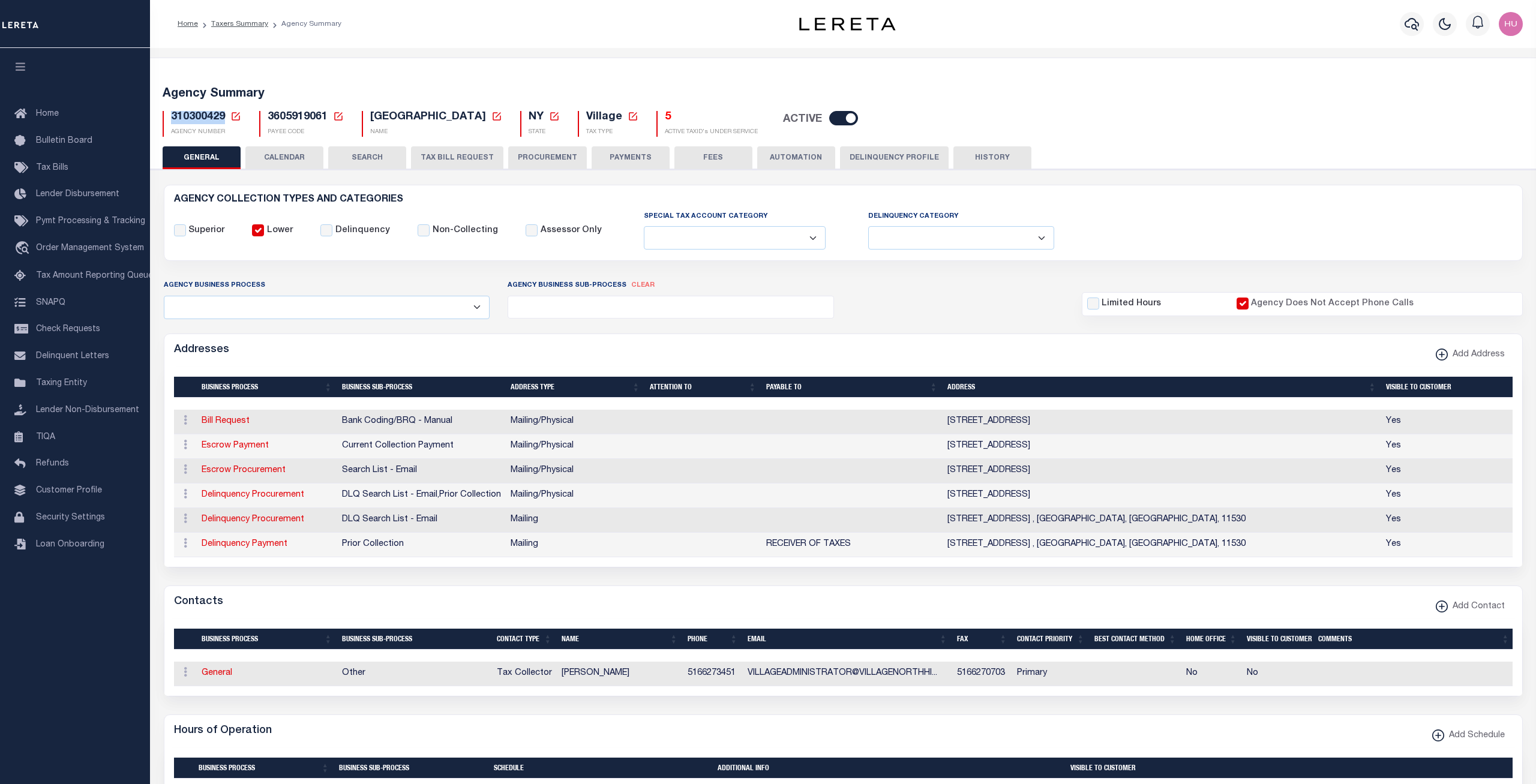
drag, startPoint x: 223, startPoint y: 119, endPoint x: 170, endPoint y: 119, distance: 53.0
click at [170, 119] on div "310300429 Agency Number Edit Cancel Ok New Agency Number Cancel Ok" at bounding box center [202, 124] width 78 height 26
click at [284, 158] on button "CALENDAR" at bounding box center [284, 158] width 78 height 23
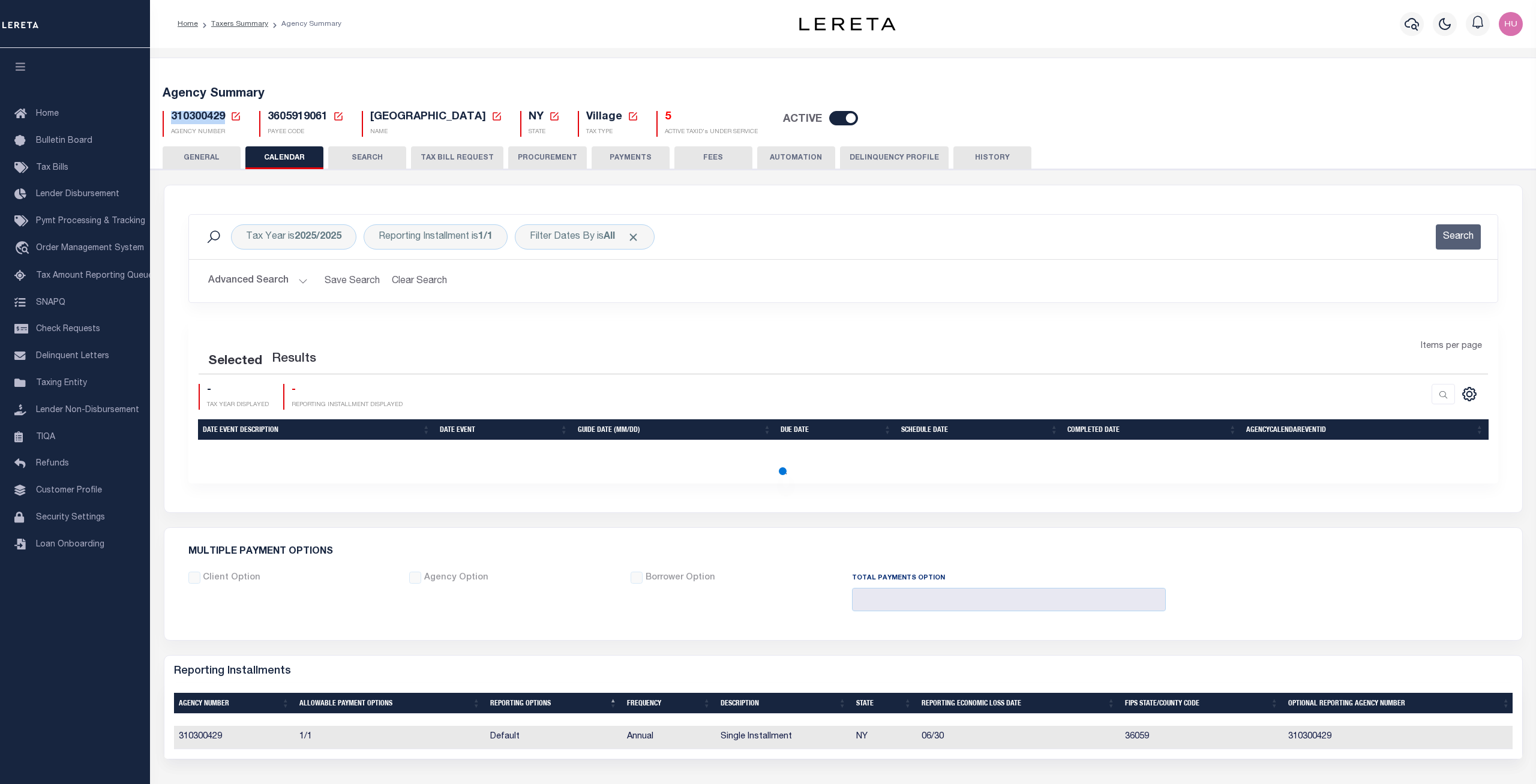
checkbox input "false"
type input "1"
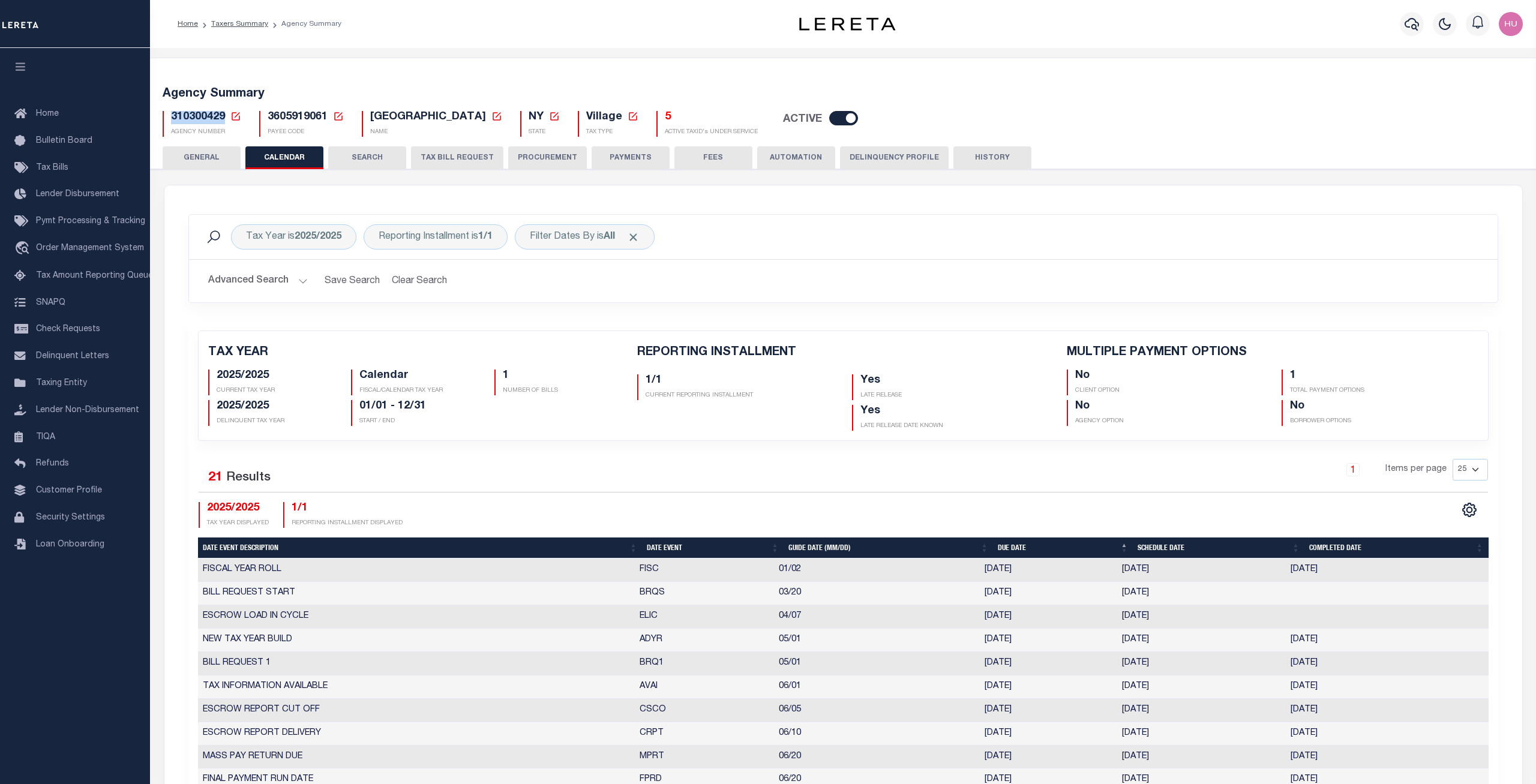
click at [425, 453] on div "TAX YEAR 2025/2025 CURRENT TAX YEAR Calendar FISCAL/CALENDAR TAX YEAR 1" at bounding box center [843, 689] width 1310 height 737
click at [573, 237] on div "Filter Dates By is All" at bounding box center [585, 237] width 140 height 25
select select "0"
click at [757, 221] on div "Tax Year is 2025/2025 Reporting Installment is 1/1 Filter Dates By is All Is Co…" at bounding box center [843, 237] width 1309 height 44
